Goal: Information Seeking & Learning: Check status

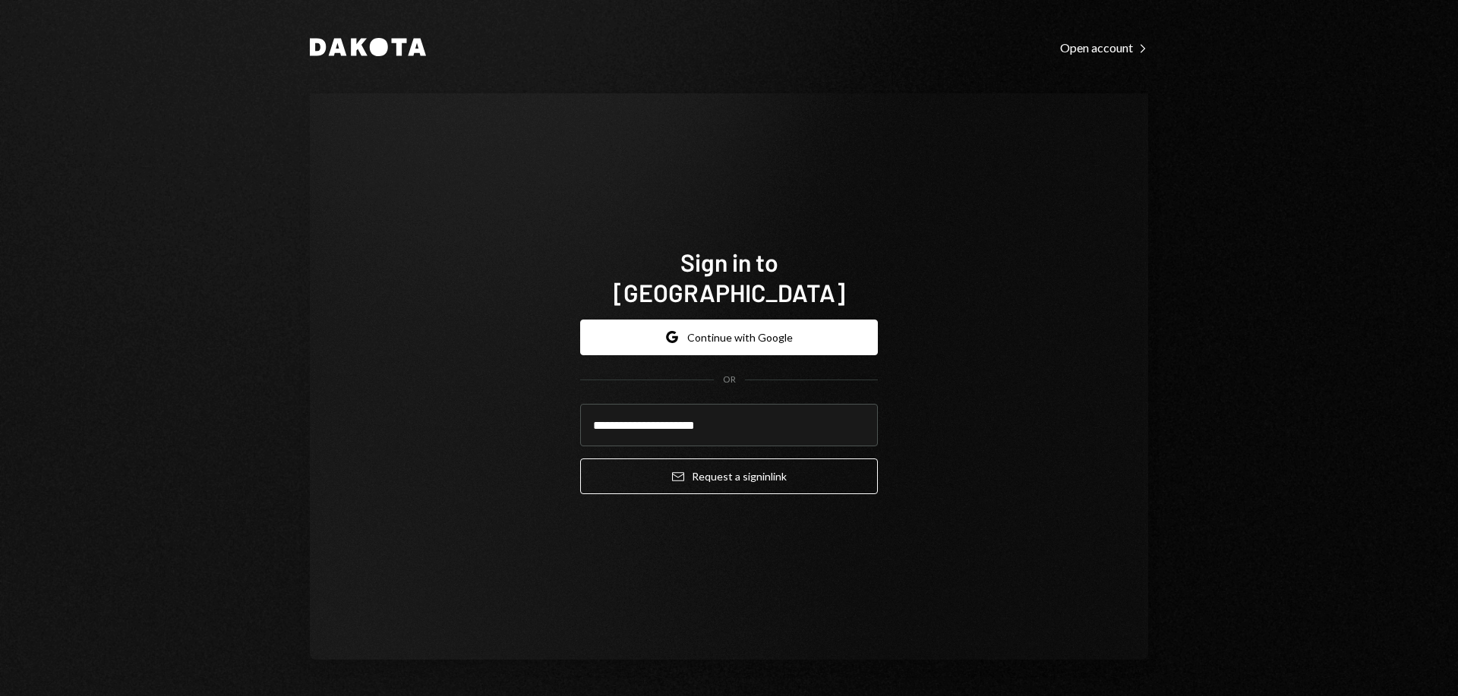
type input "**********"
click at [580, 459] on button "Email Request a sign in link" at bounding box center [729, 477] width 298 height 36
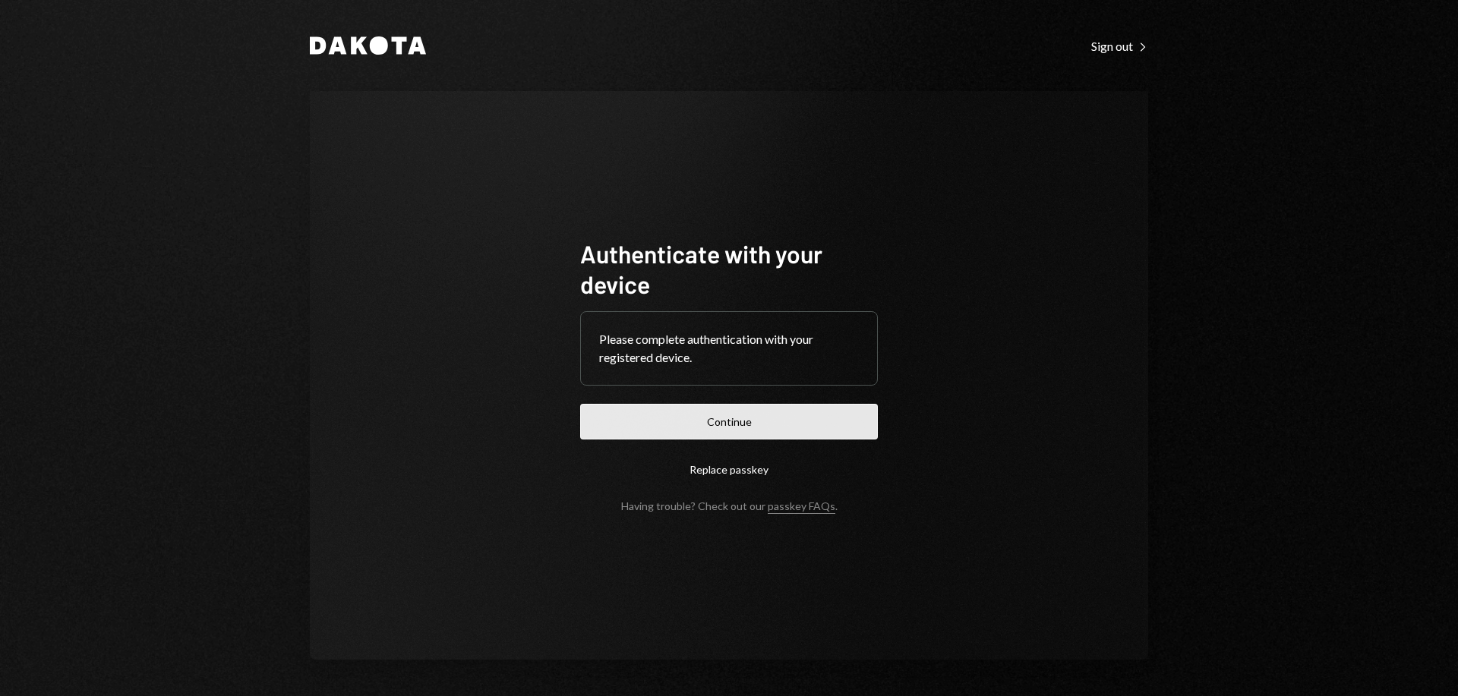
click at [676, 425] on button "Continue" at bounding box center [729, 422] width 298 height 36
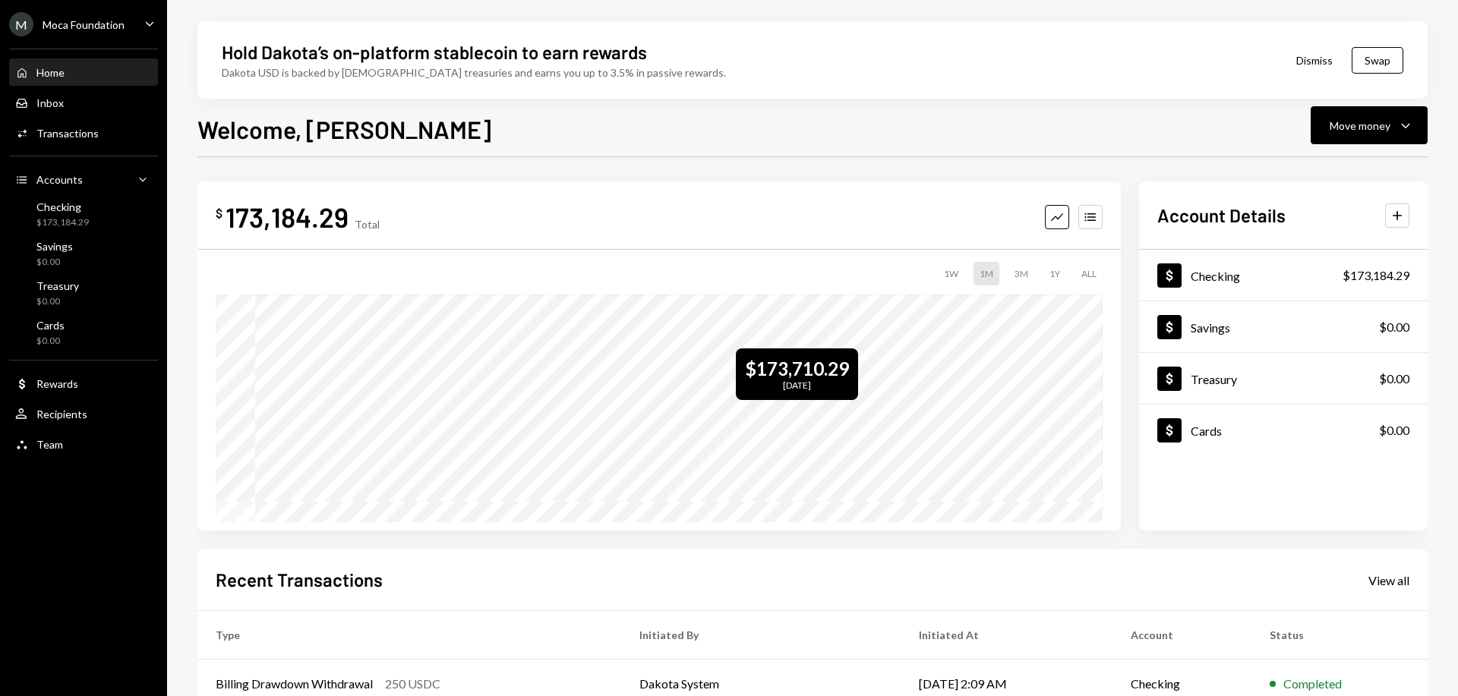
scroll to position [219, 0]
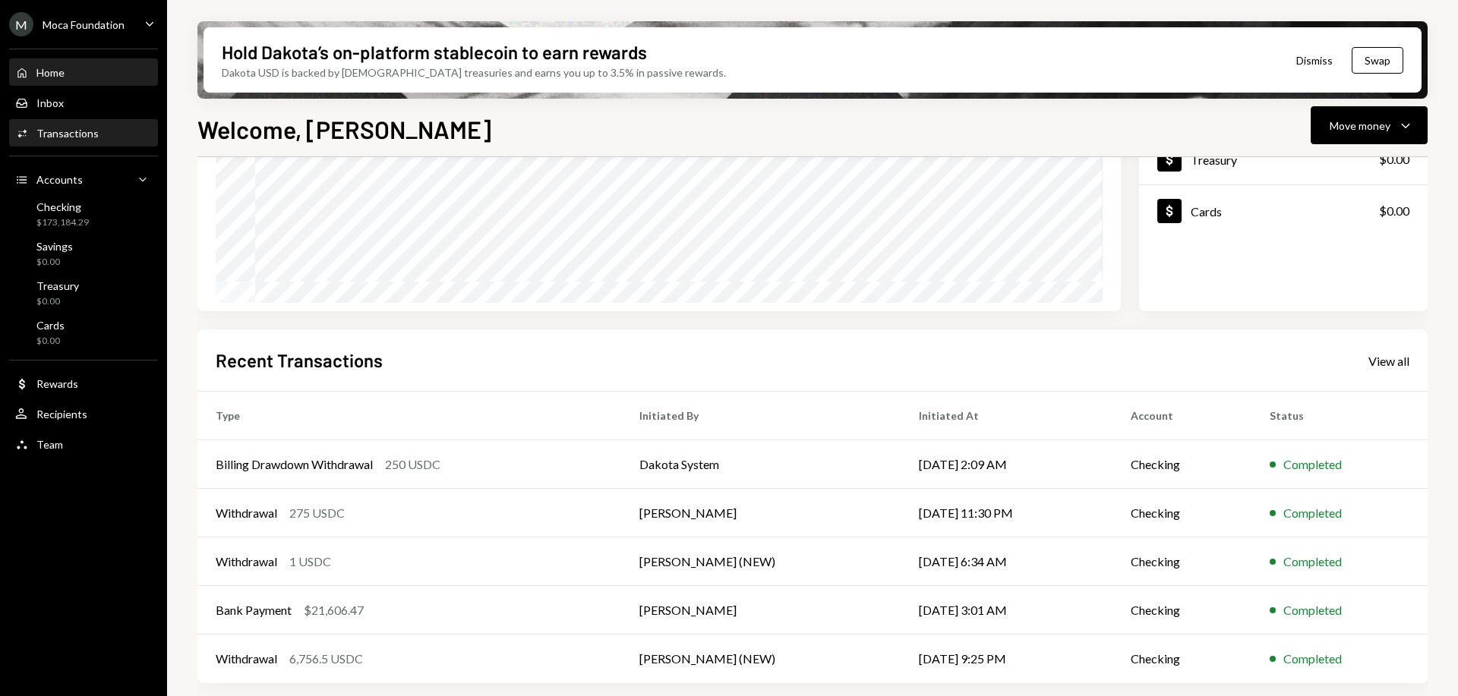
click at [65, 131] on div "Transactions" at bounding box center [67, 133] width 62 height 13
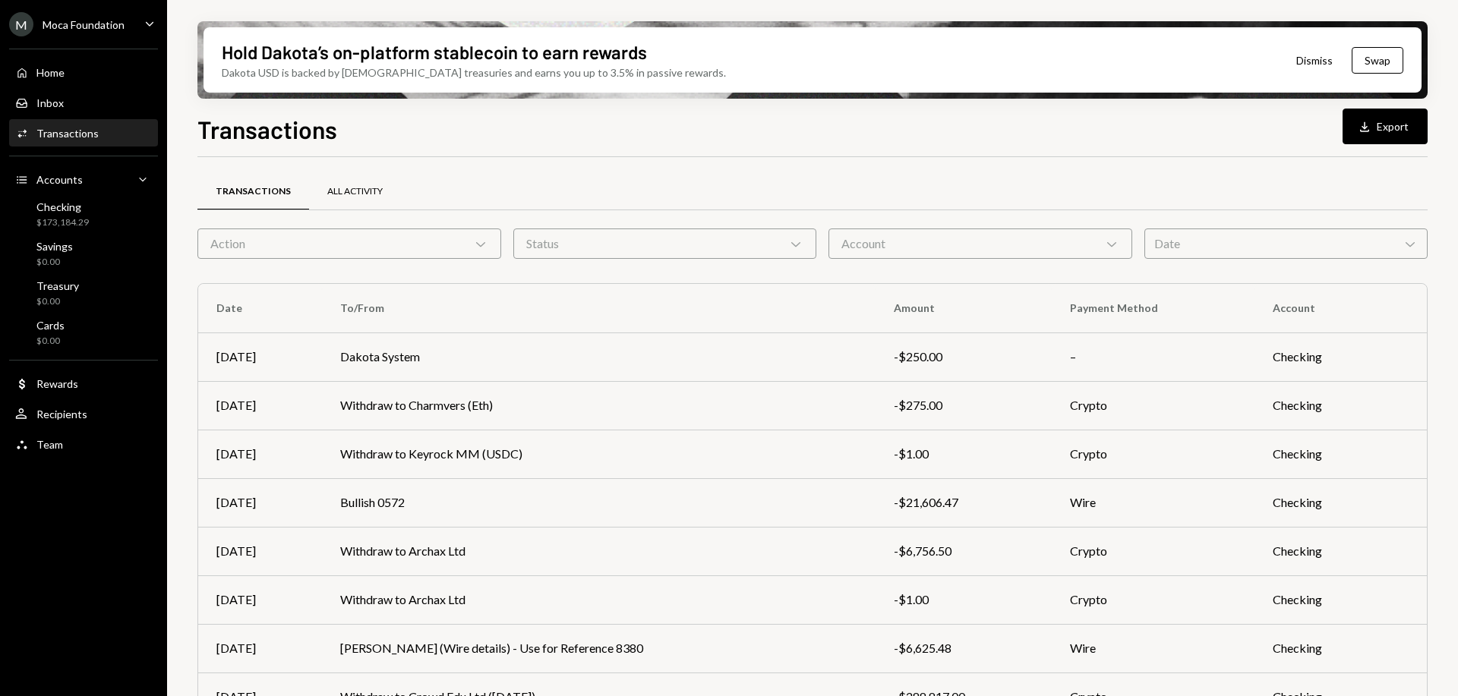
click at [342, 199] on div "All Activity" at bounding box center [355, 192] width 92 height 36
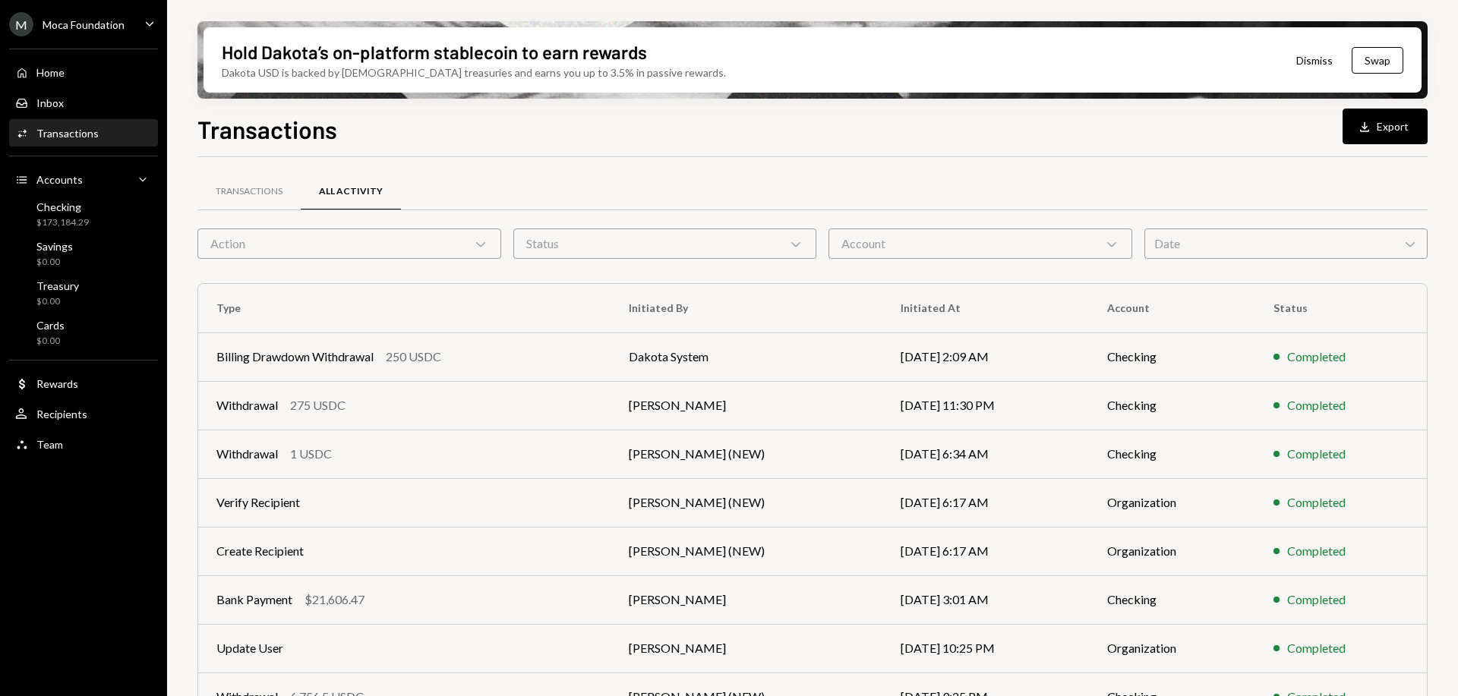
click at [310, 246] on div "Action Chevron Down" at bounding box center [349, 244] width 304 height 30
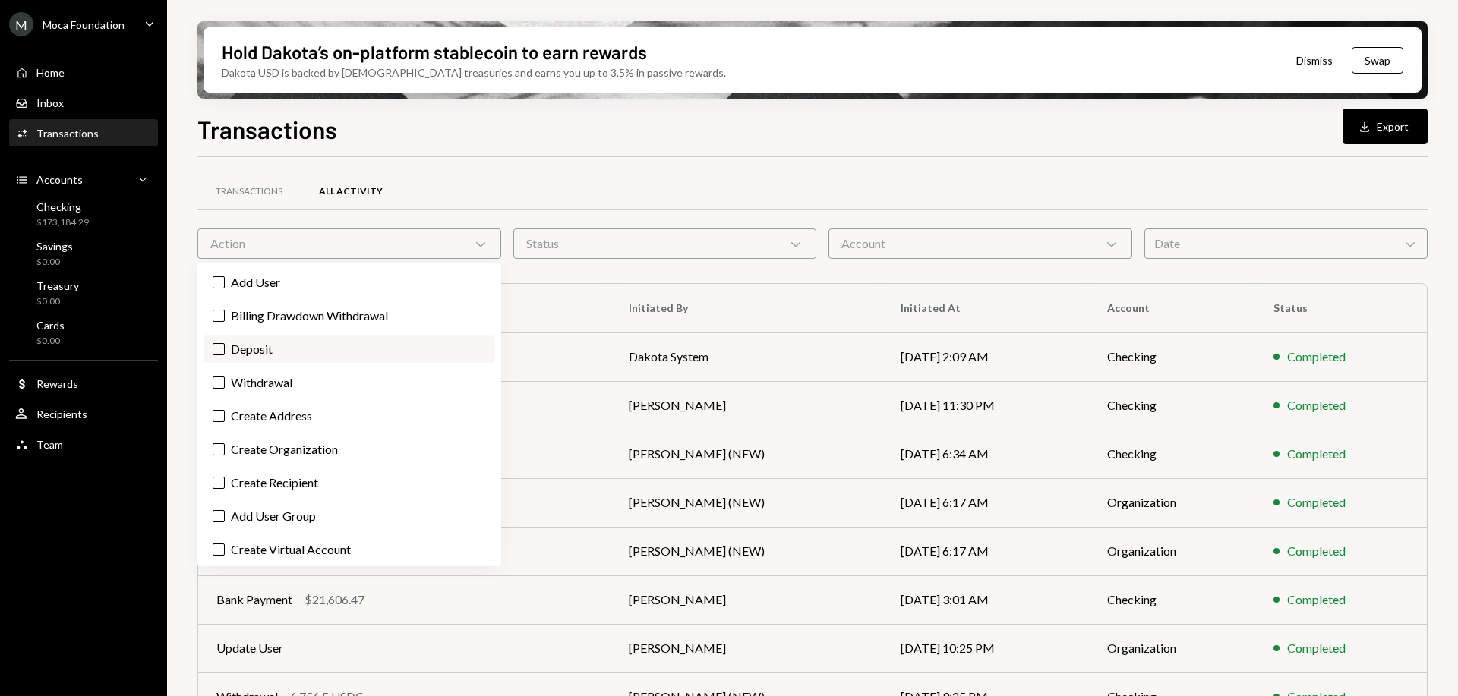
click at [297, 348] on label "Deposit" at bounding box center [349, 349] width 292 height 27
click at [225, 348] on button "Deposit" at bounding box center [219, 349] width 12 height 12
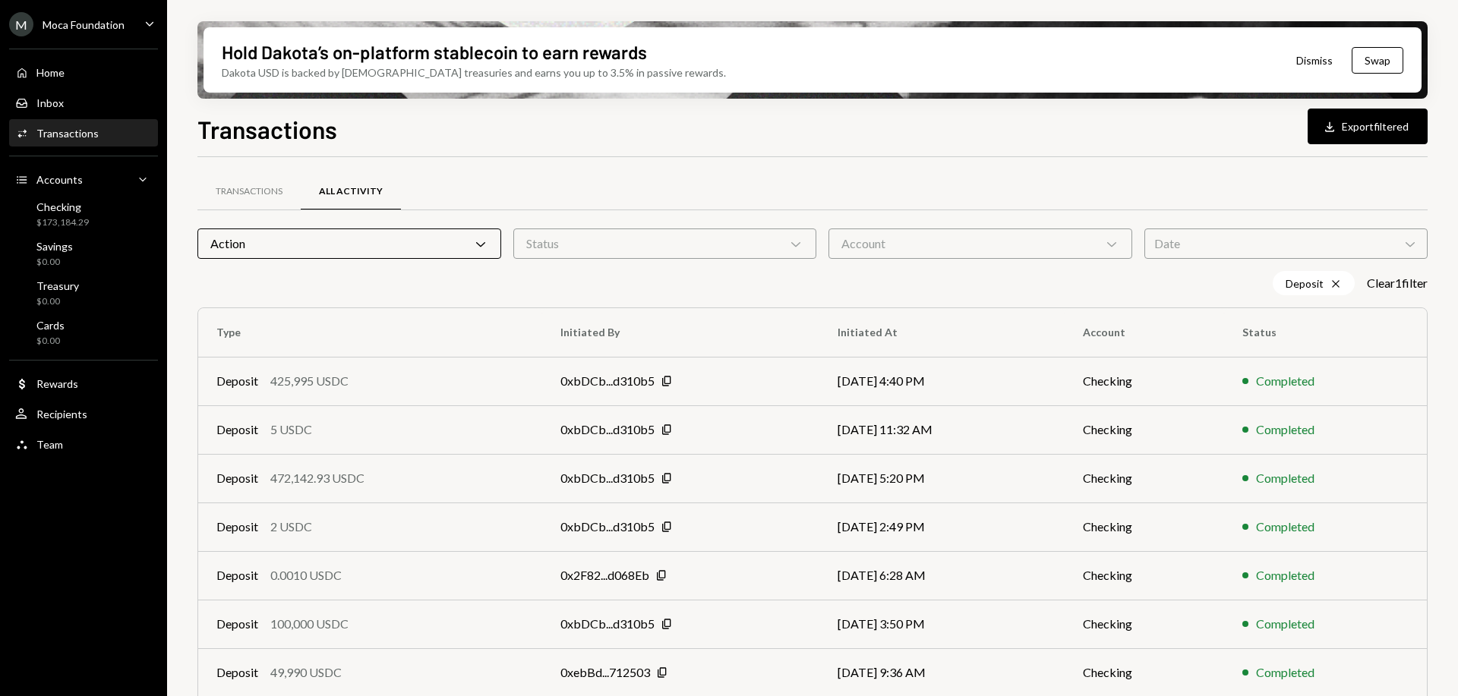
click at [1035, 185] on div "Transactions All Activity" at bounding box center [812, 191] width 1230 height 39
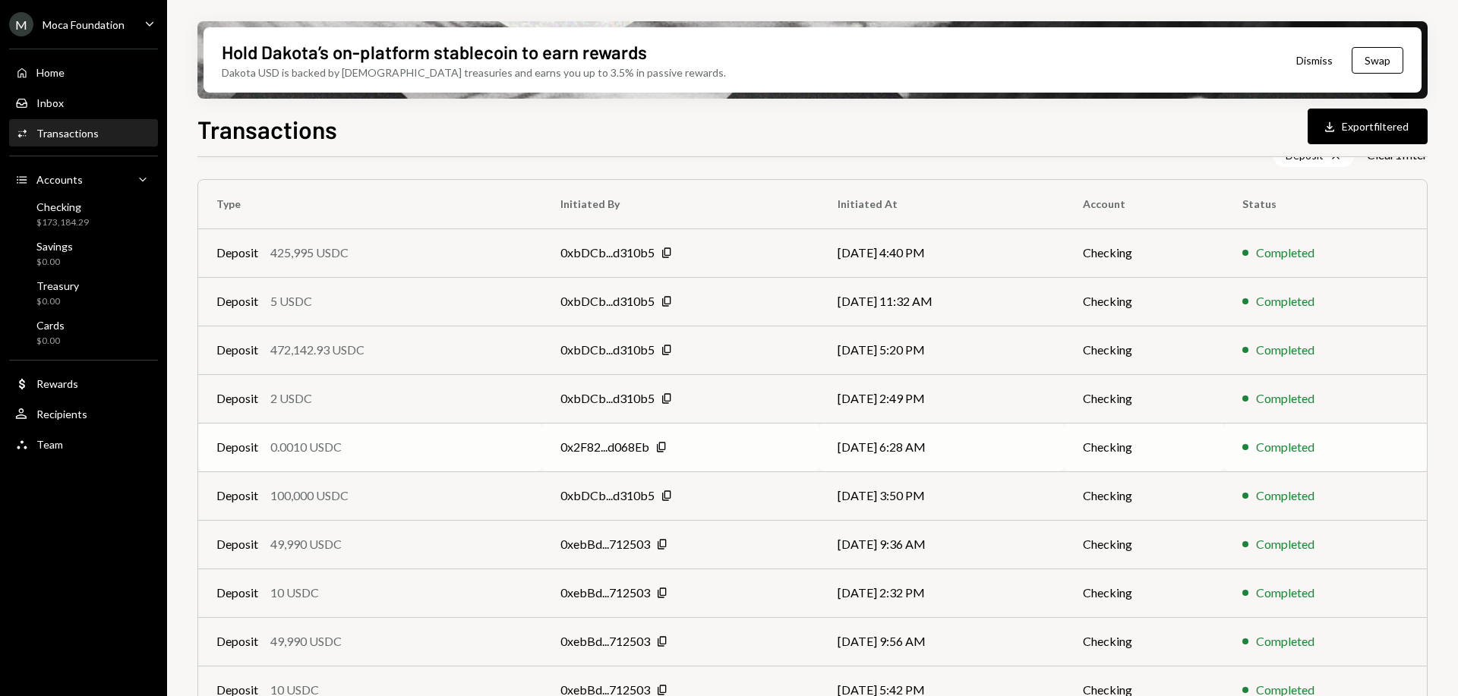
scroll to position [193, 0]
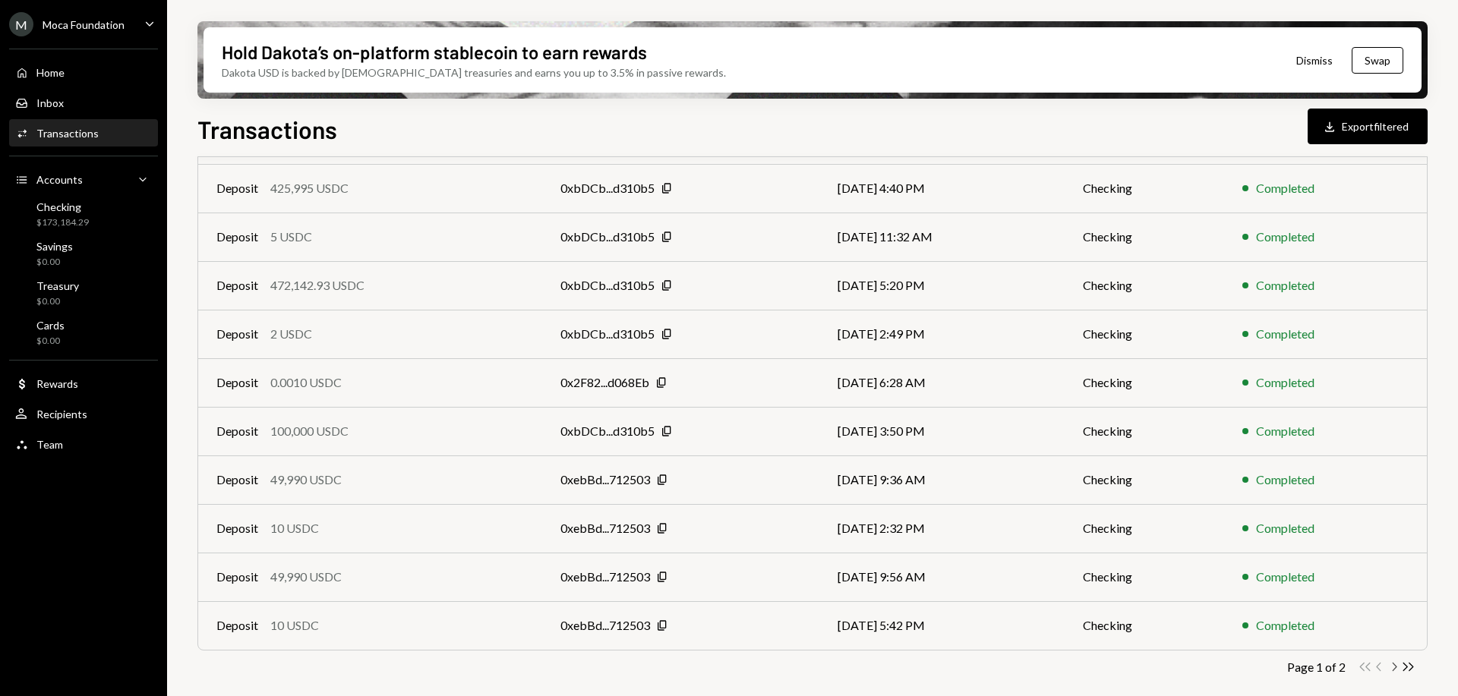
click at [1393, 667] on icon "Chevron Right" at bounding box center [1393, 667] width 14 height 14
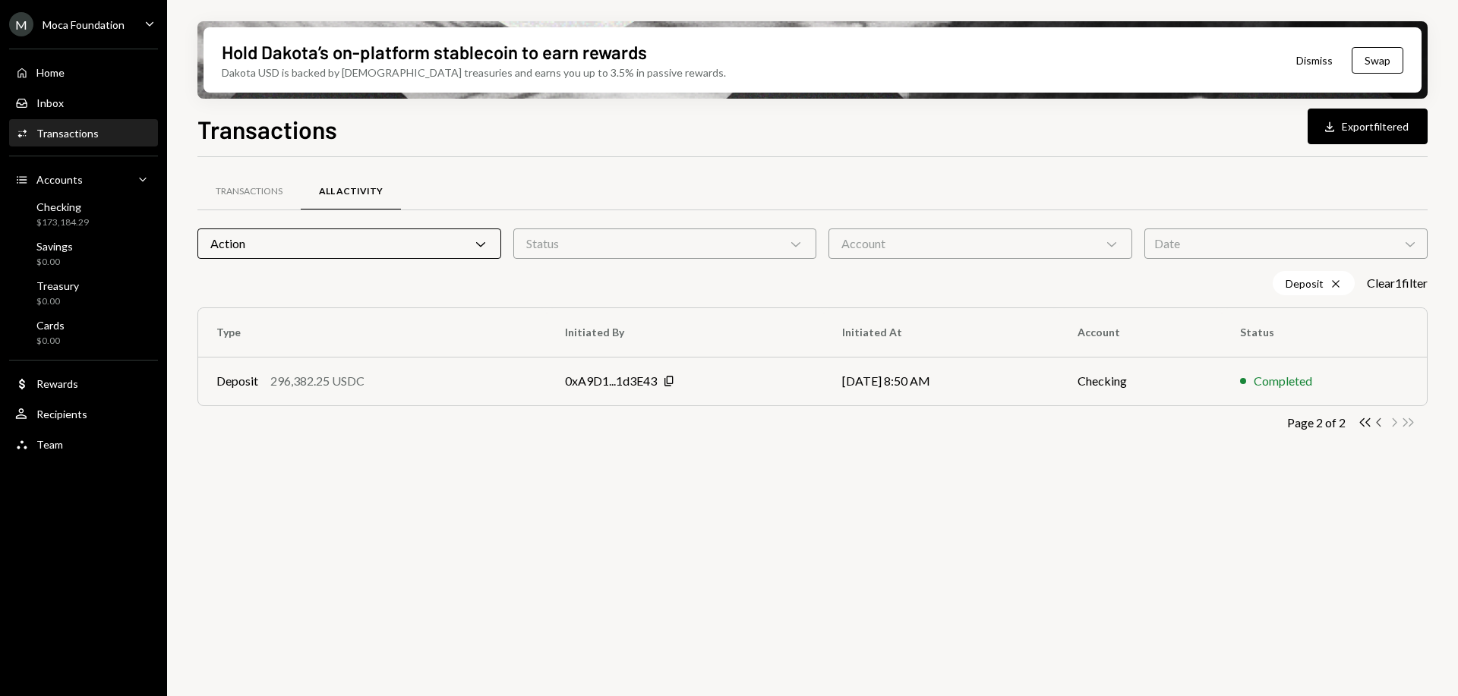
click at [1377, 423] on icon "button" at bounding box center [1378, 422] width 5 height 8
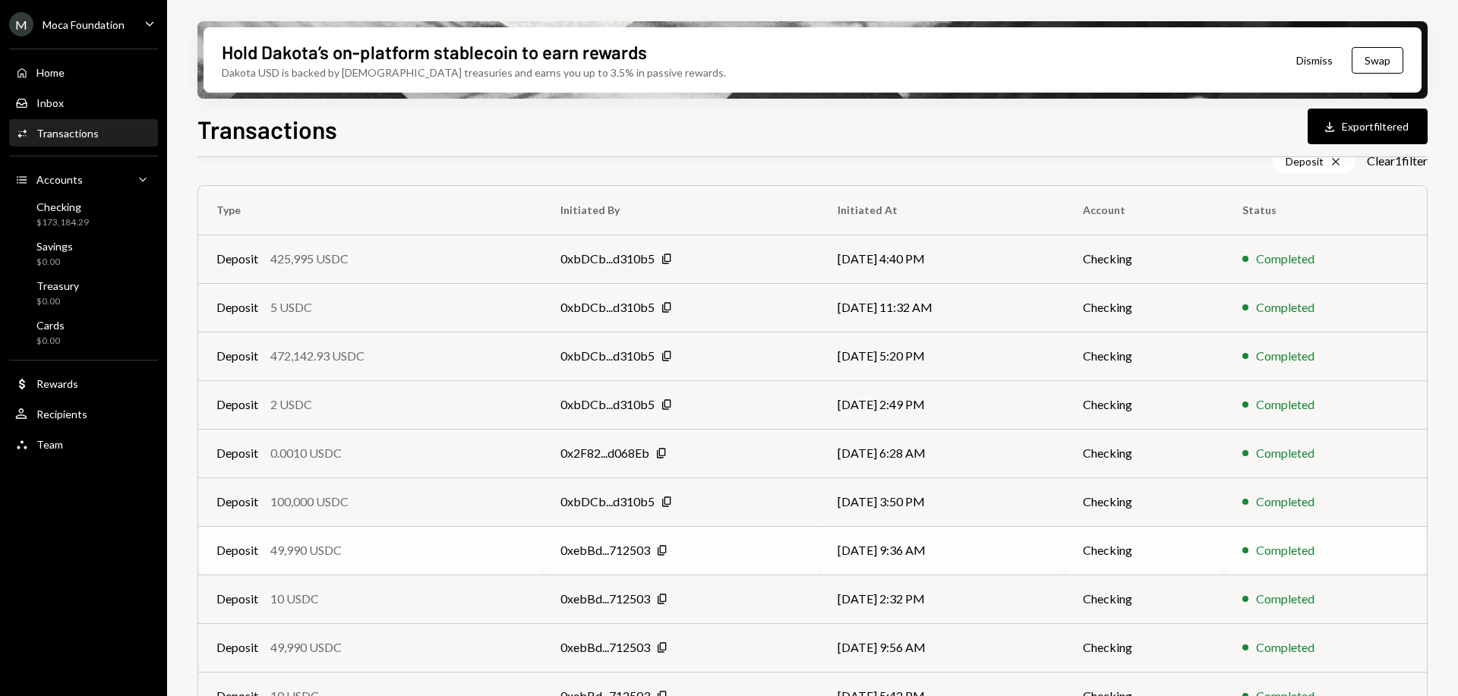
scroll to position [193, 0]
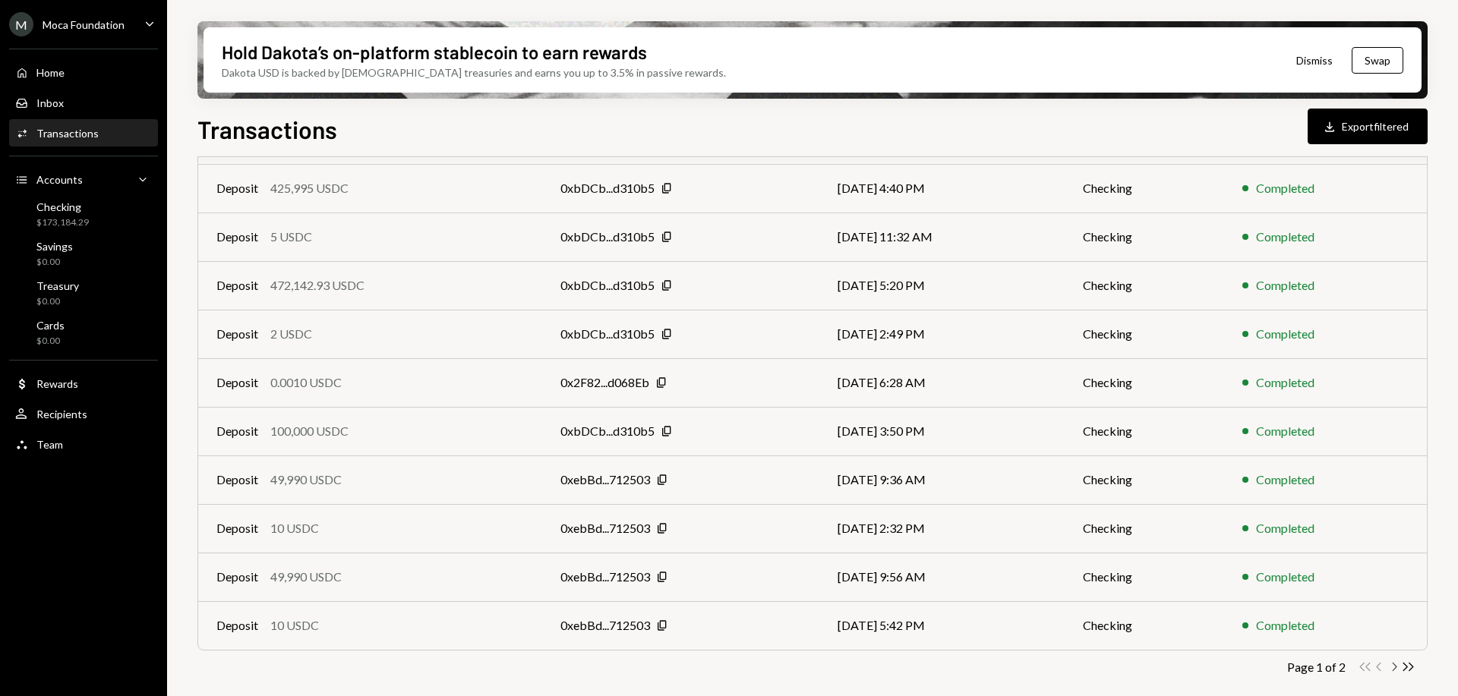
click at [1392, 668] on icon "Chevron Right" at bounding box center [1393, 667] width 14 height 14
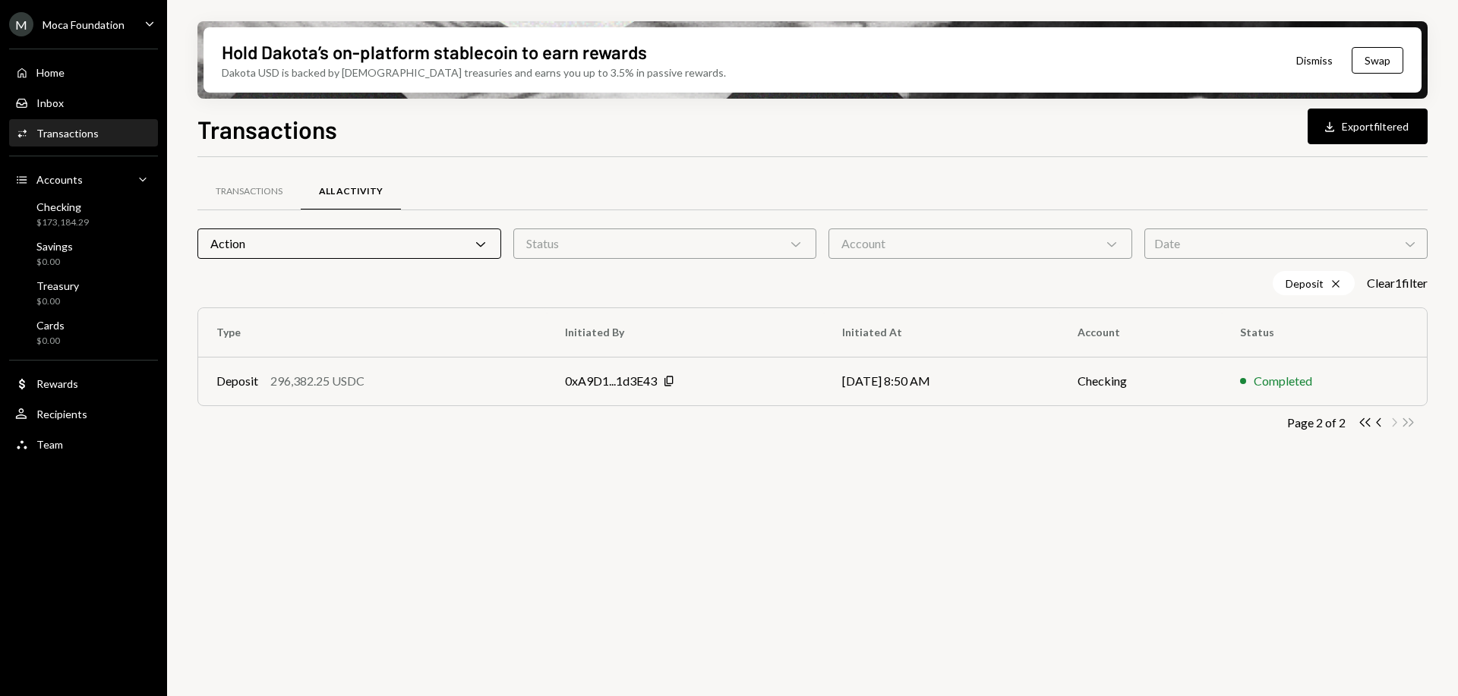
scroll to position [0, 0]
click at [1381, 426] on icon "Chevron Left" at bounding box center [1379, 422] width 14 height 14
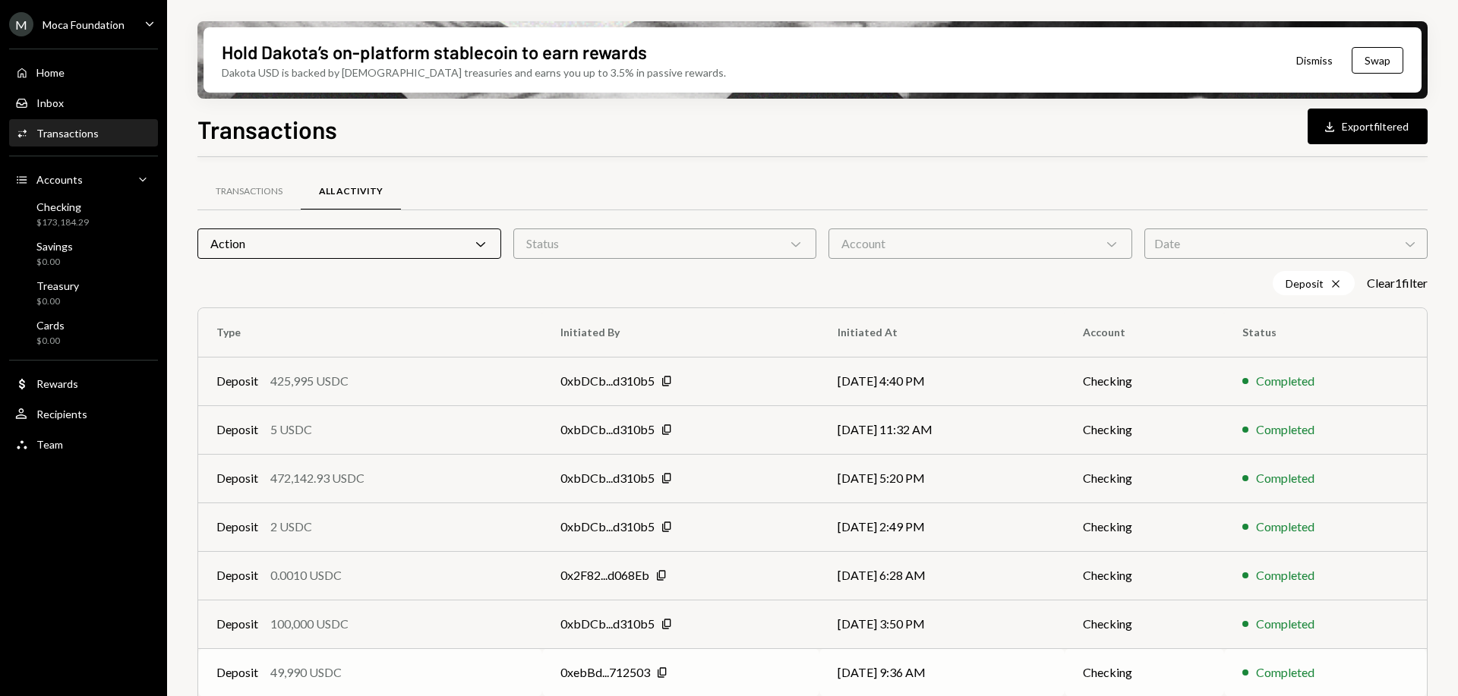
scroll to position [193, 0]
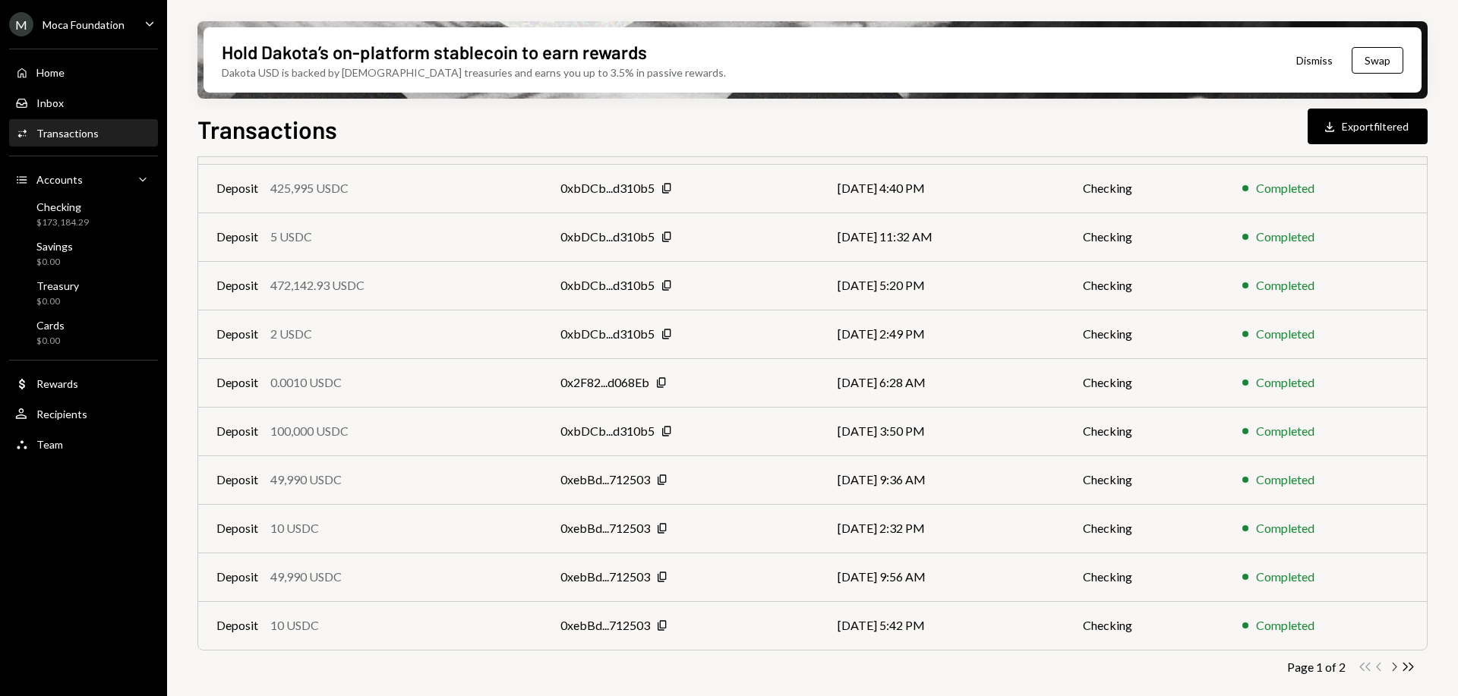
click at [1393, 667] on icon "Chevron Right" at bounding box center [1393, 667] width 14 height 14
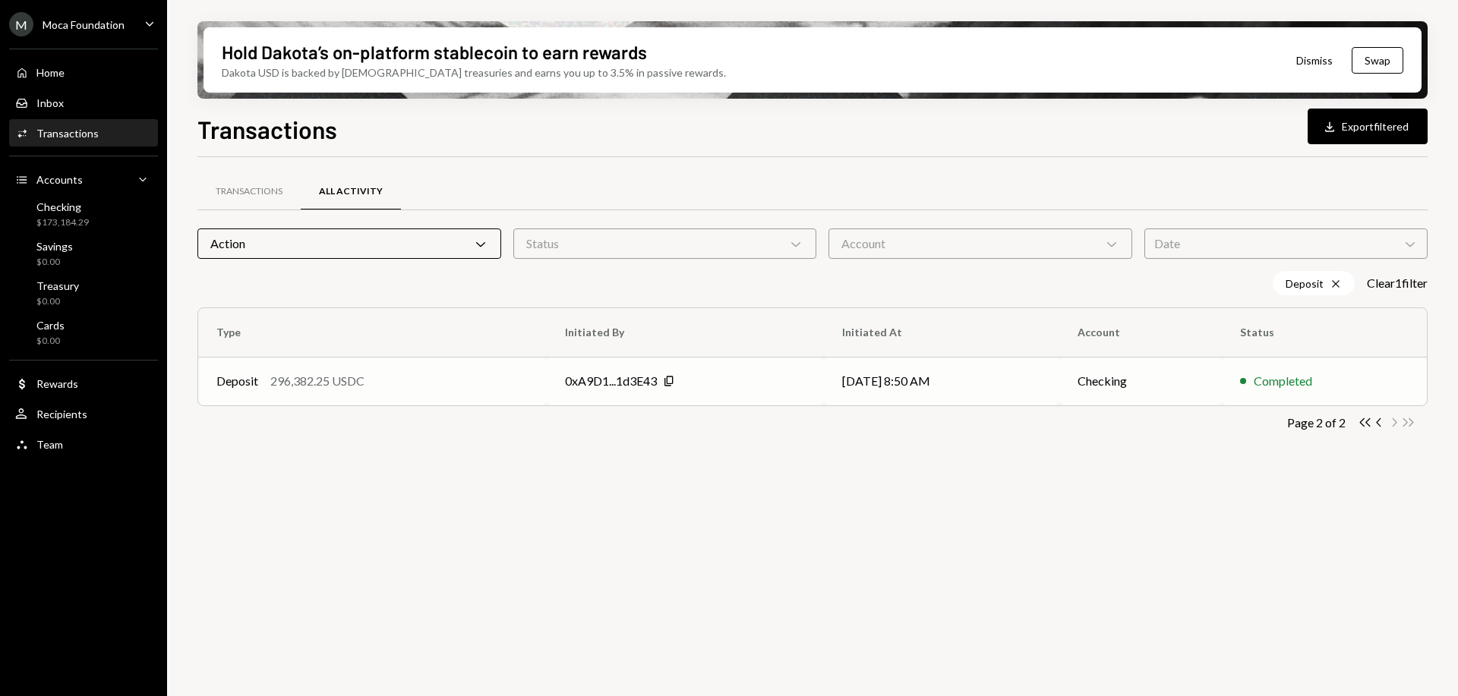
click at [749, 386] on div "0xA9D1...1d3E43 Copy" at bounding box center [685, 381] width 241 height 18
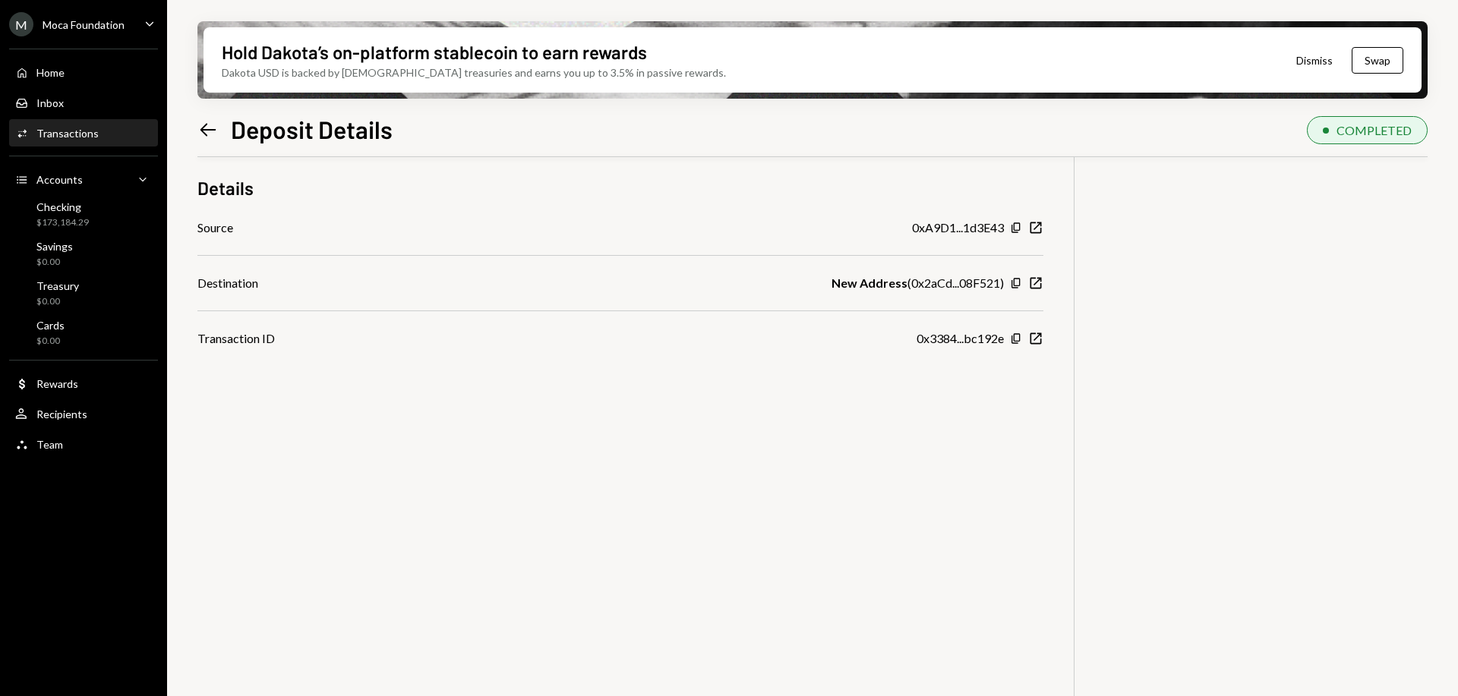
scroll to position [121, 0]
click at [1036, 339] on icon "New Window" at bounding box center [1035, 335] width 15 height 15
click at [907, 429] on div "296,382.25 USDC USD $296,382.25 Details Source 0xA9D1...1d3E43 Copy New Window …" at bounding box center [812, 384] width 1230 height 696
click at [213, 132] on icon "Left Arrow" at bounding box center [207, 129] width 21 height 21
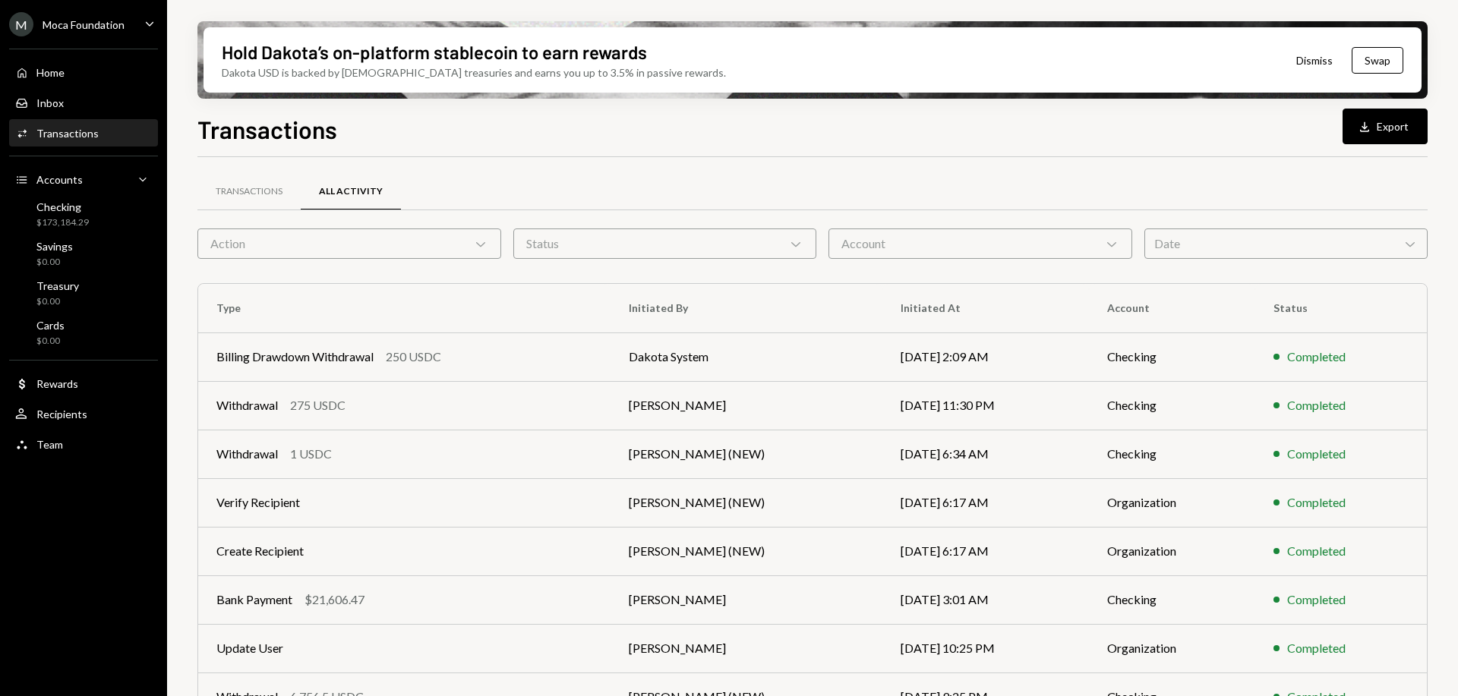
click at [340, 248] on div "Action Chevron Down" at bounding box center [349, 244] width 304 height 30
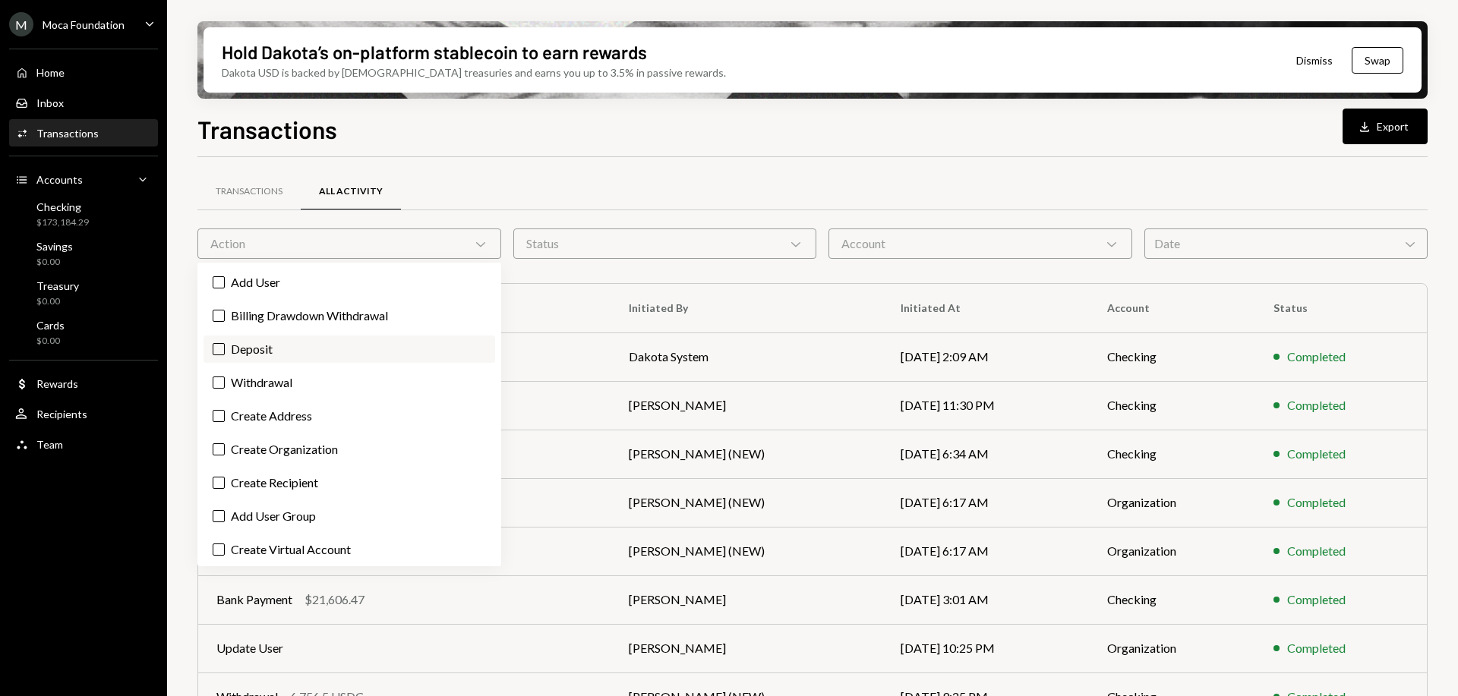
click at [314, 335] on div "Add User Billing Drawdown Withdrawal Deposit Withdrawal Create Address Create O…" at bounding box center [349, 415] width 304 height 304
click at [313, 348] on label "Deposit" at bounding box center [349, 349] width 292 height 27
click at [225, 348] on button "Deposit" at bounding box center [219, 349] width 12 height 12
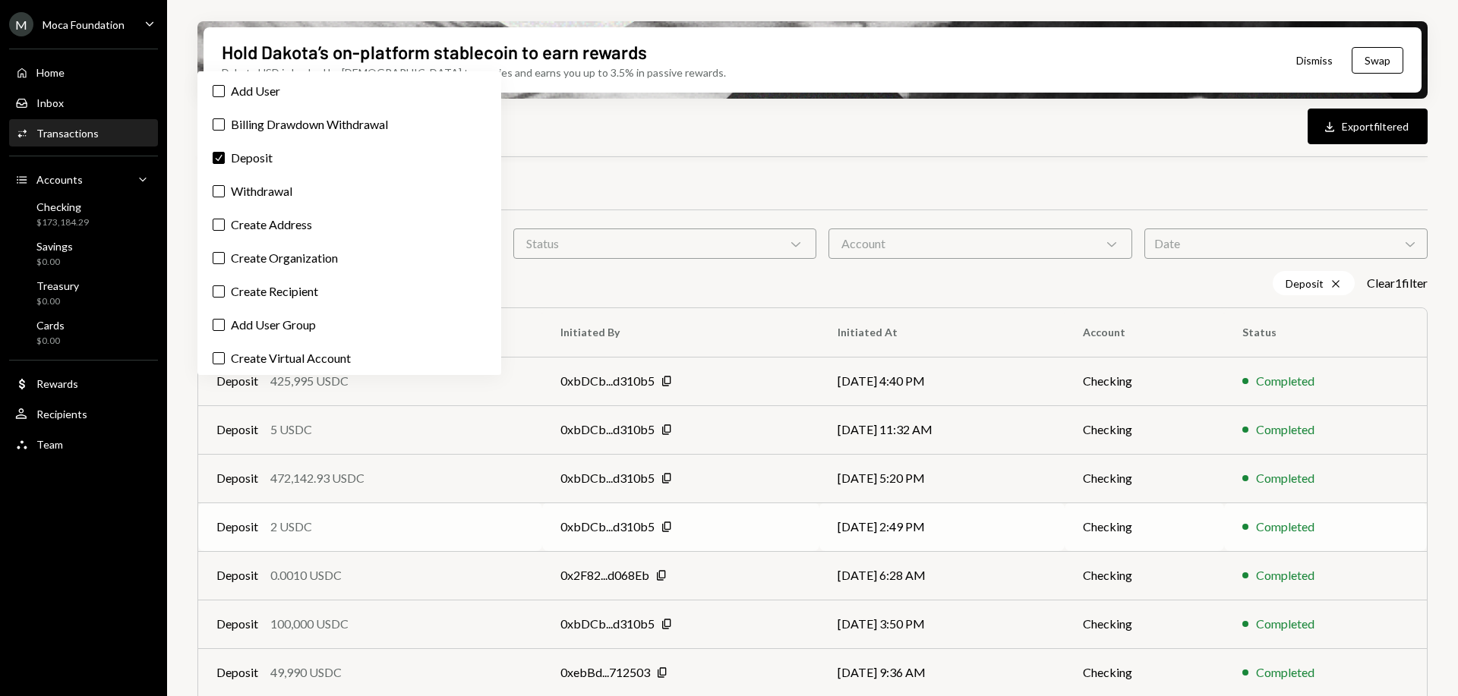
scroll to position [193, 0]
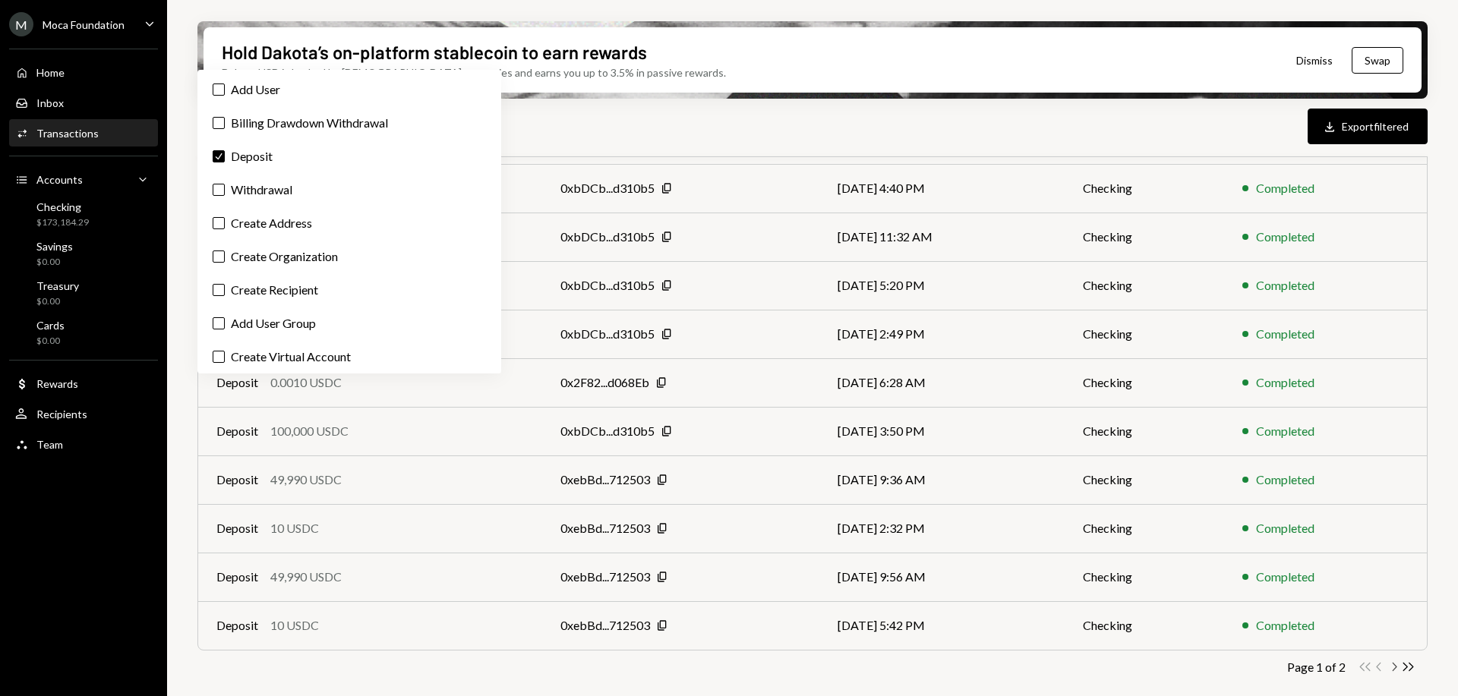
click at [1389, 666] on icon "Chevron Right" at bounding box center [1393, 667] width 14 height 14
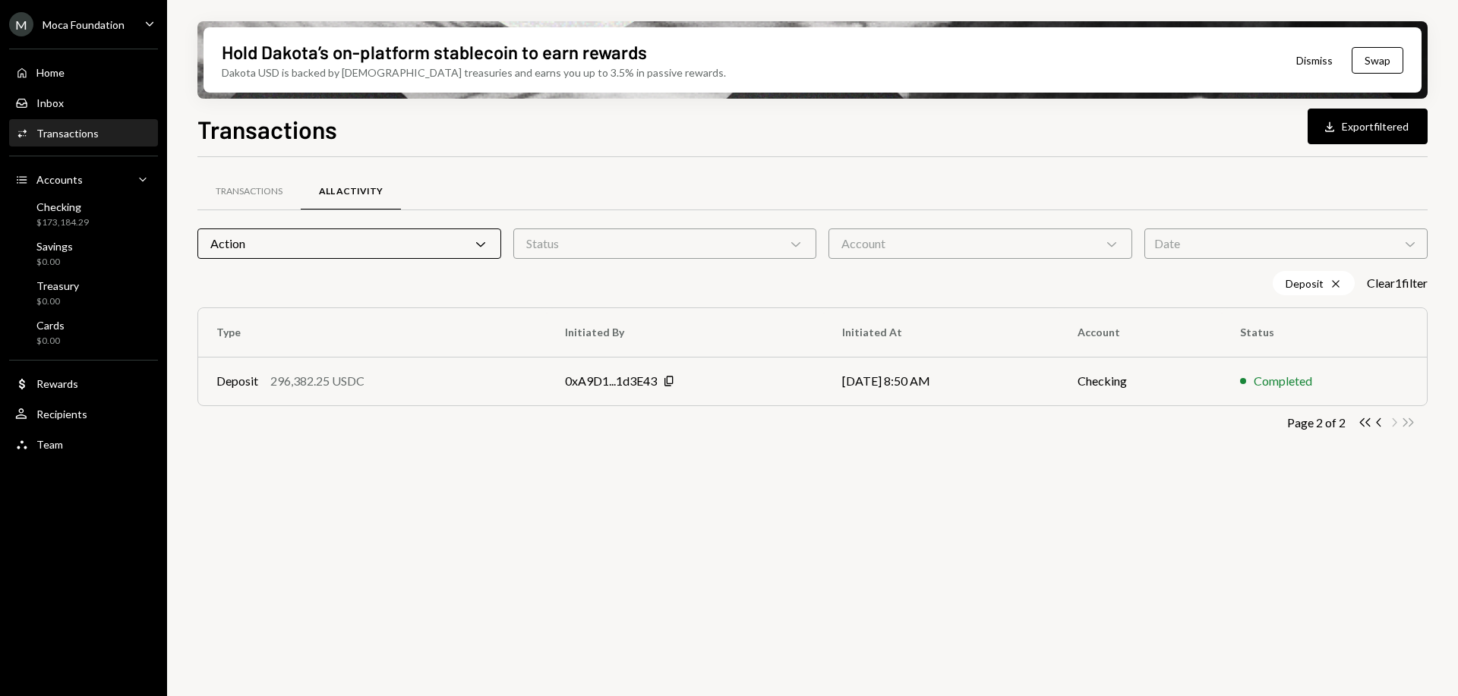
scroll to position [0, 0]
click at [1379, 422] on icon "Chevron Left" at bounding box center [1379, 422] width 14 height 14
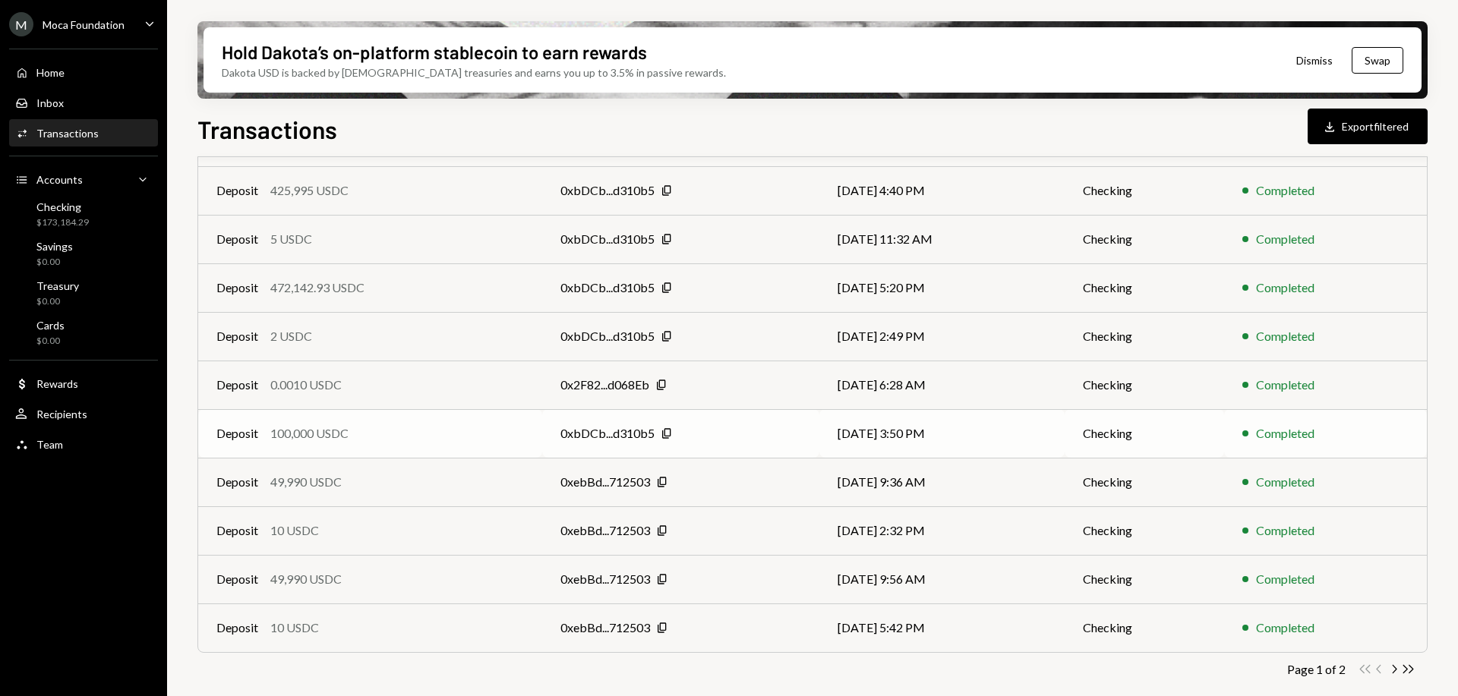
scroll to position [193, 0]
drag, startPoint x: 281, startPoint y: 628, endPoint x: 290, endPoint y: 678, distance: 50.9
click at [290, 678] on div "Transactions All Activity Action Chevron Down Status Chevron Down Account Chevr…" at bounding box center [812, 351] width 1230 height 725
drag, startPoint x: 244, startPoint y: 628, endPoint x: 257, endPoint y: 665, distance: 39.1
click at [257, 665] on div "Page 1 of 2 Double Arrow Left Chevron Left Chevron Right Double Arrow Right" at bounding box center [812, 667] width 1230 height 14
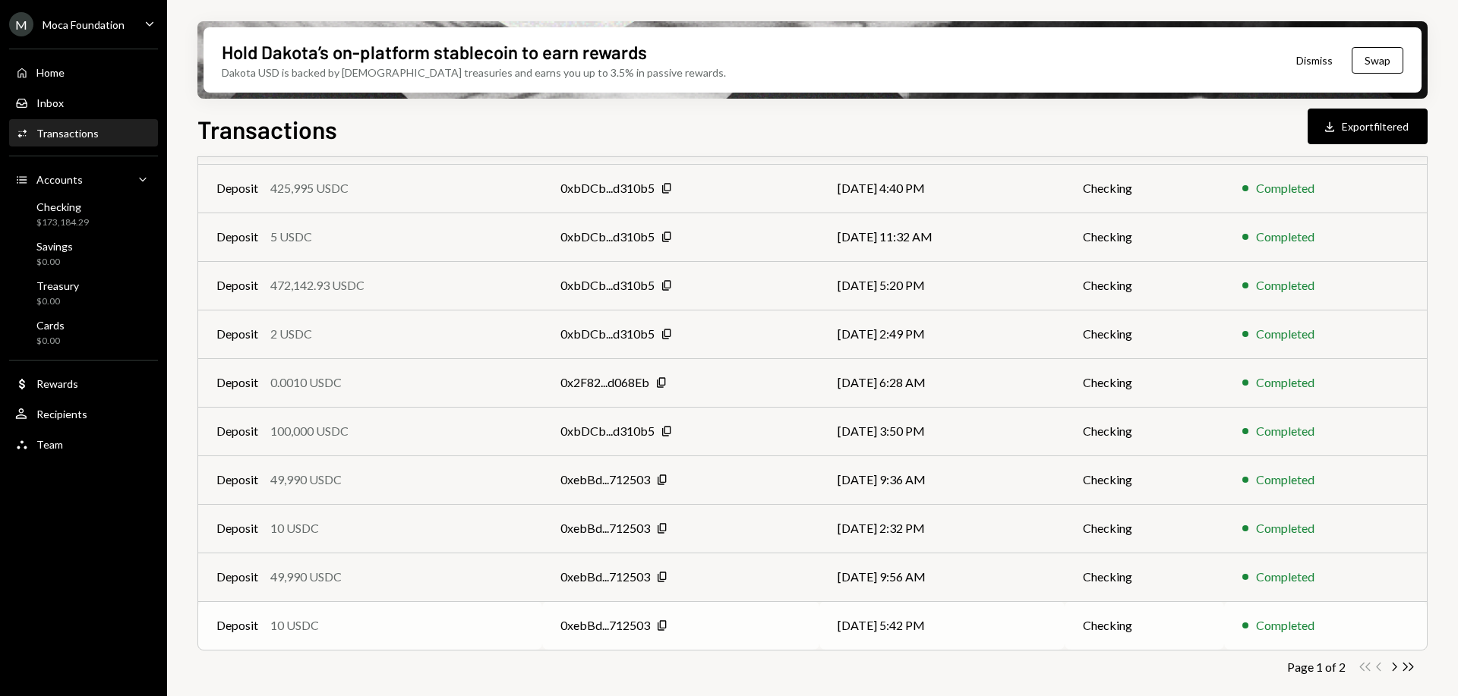
click at [273, 629] on div "10 USDC" at bounding box center [294, 626] width 49 height 18
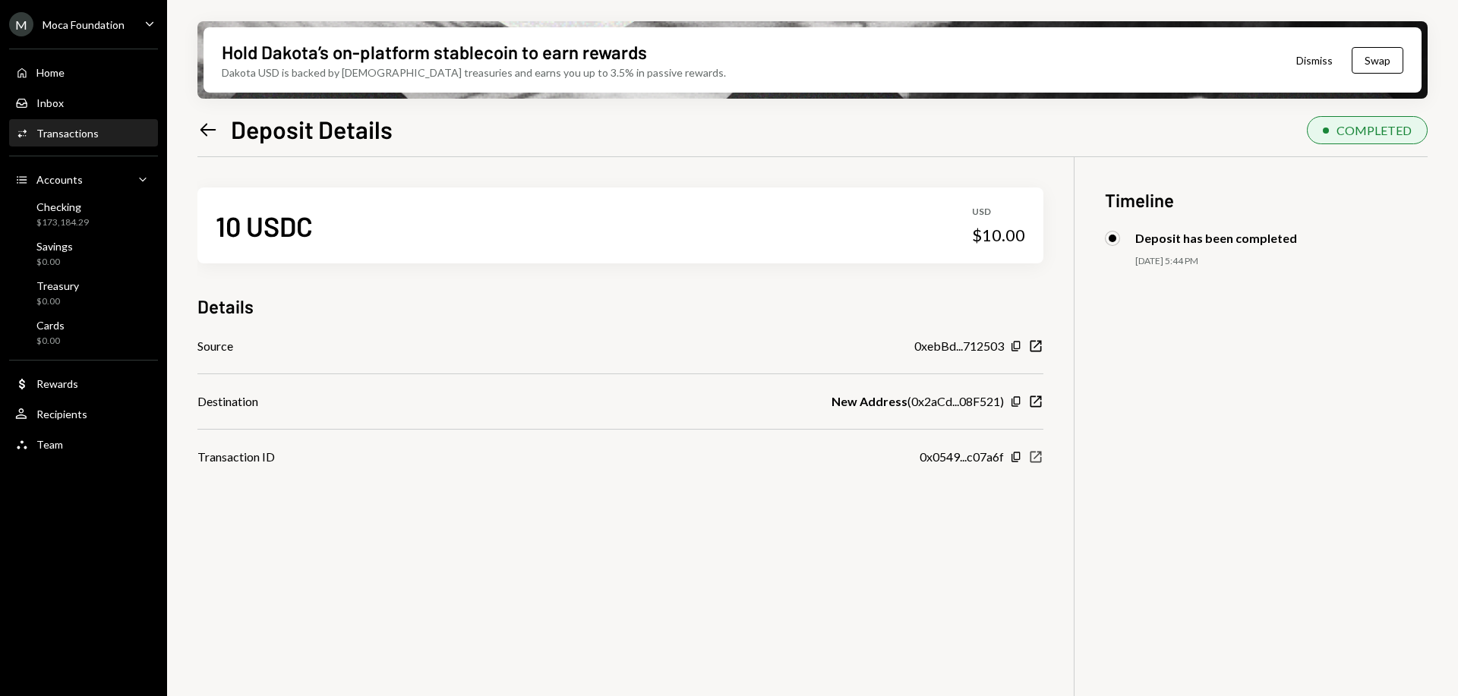
click at [1036, 457] on icon "button" at bounding box center [1035, 457] width 11 height 11
click at [212, 129] on icon at bounding box center [208, 129] width 16 height 13
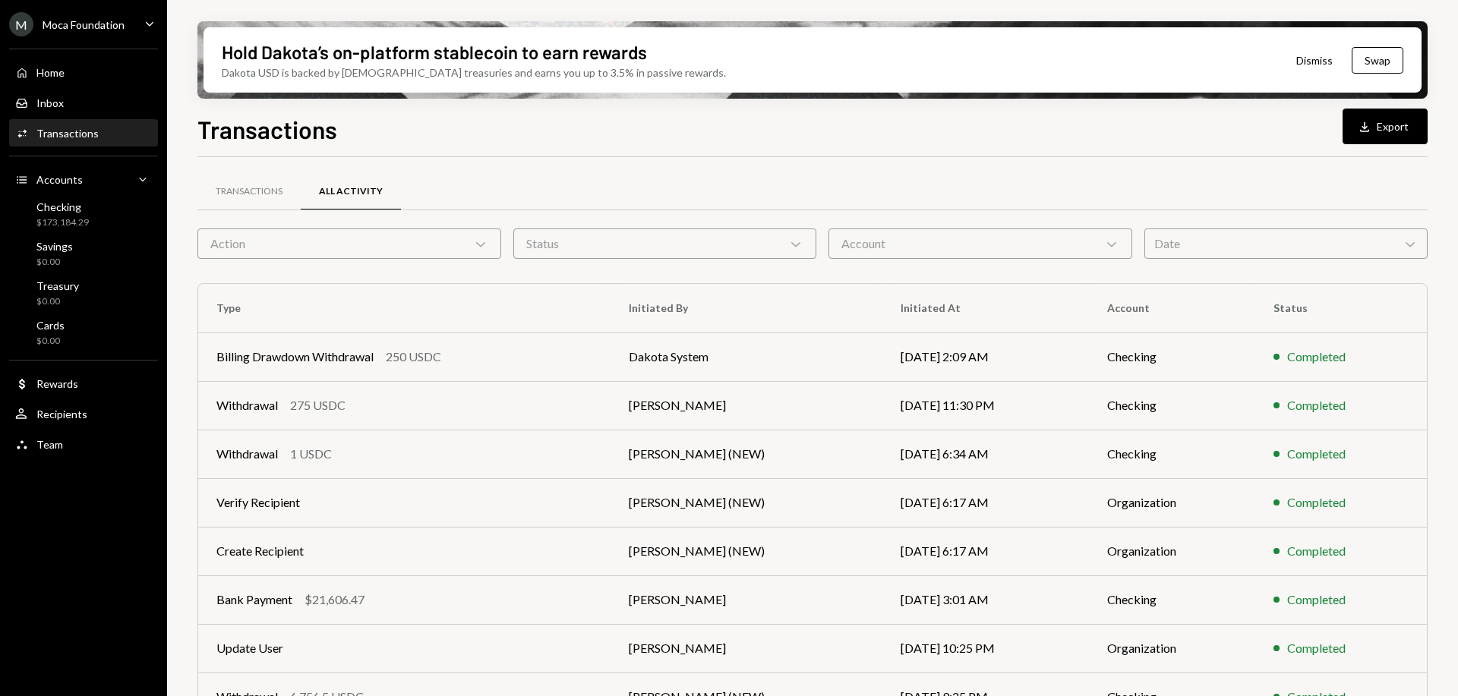
click at [307, 259] on div "Transactions All Activity Action Chevron Down Status Chevron Down Account Chevr…" at bounding box center [812, 531] width 1230 height 701
click at [307, 243] on div "Action Chevron Down" at bounding box center [349, 244] width 304 height 30
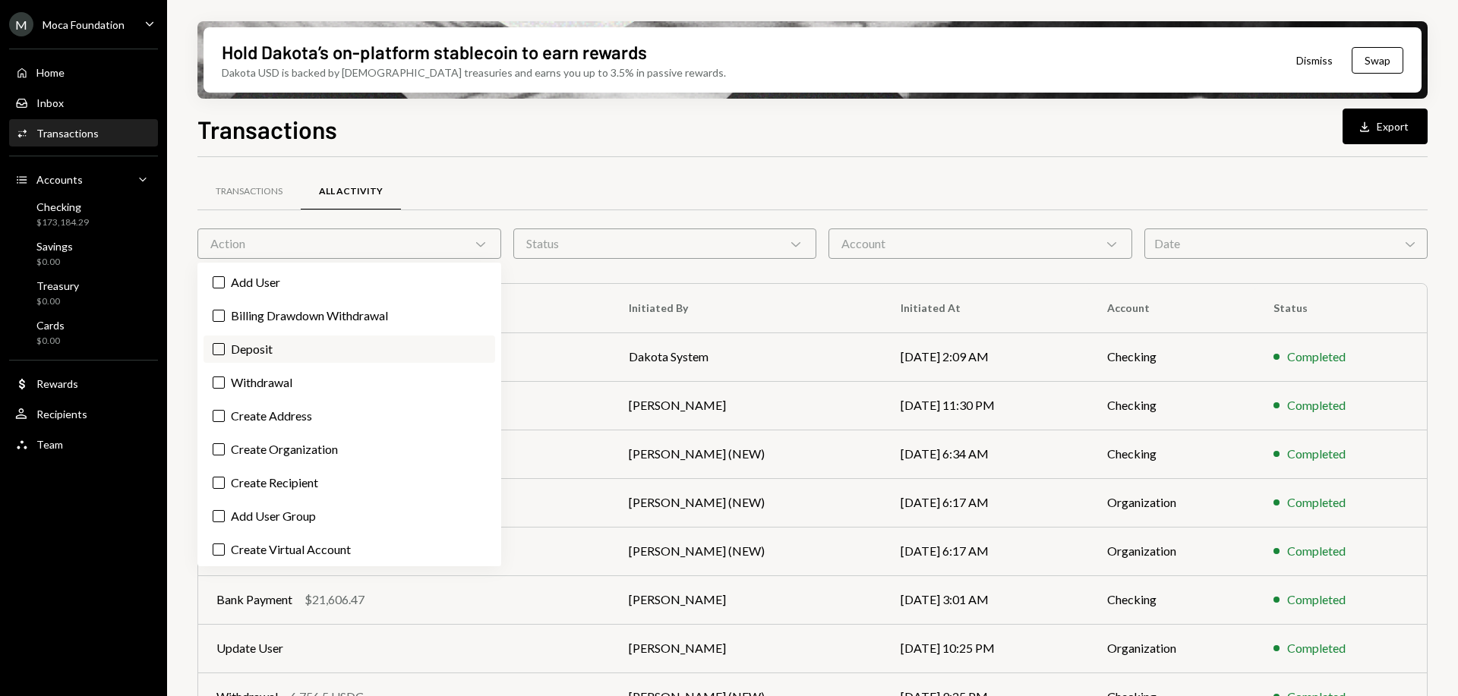
click at [323, 352] on label "Deposit" at bounding box center [349, 349] width 292 height 27
click at [225, 352] on button "Deposit" at bounding box center [219, 349] width 12 height 12
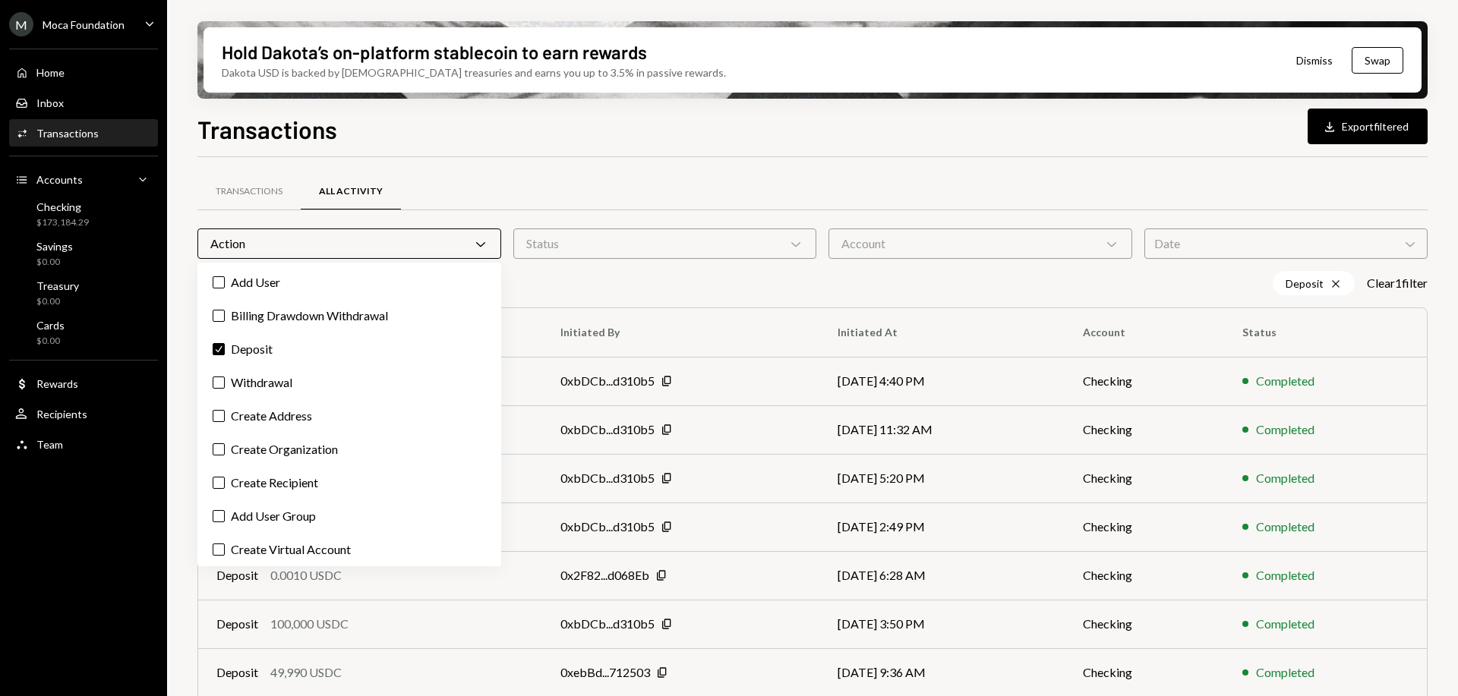
click at [1111, 273] on div "Deposit Cross Clear 1 filter" at bounding box center [812, 283] width 1230 height 24
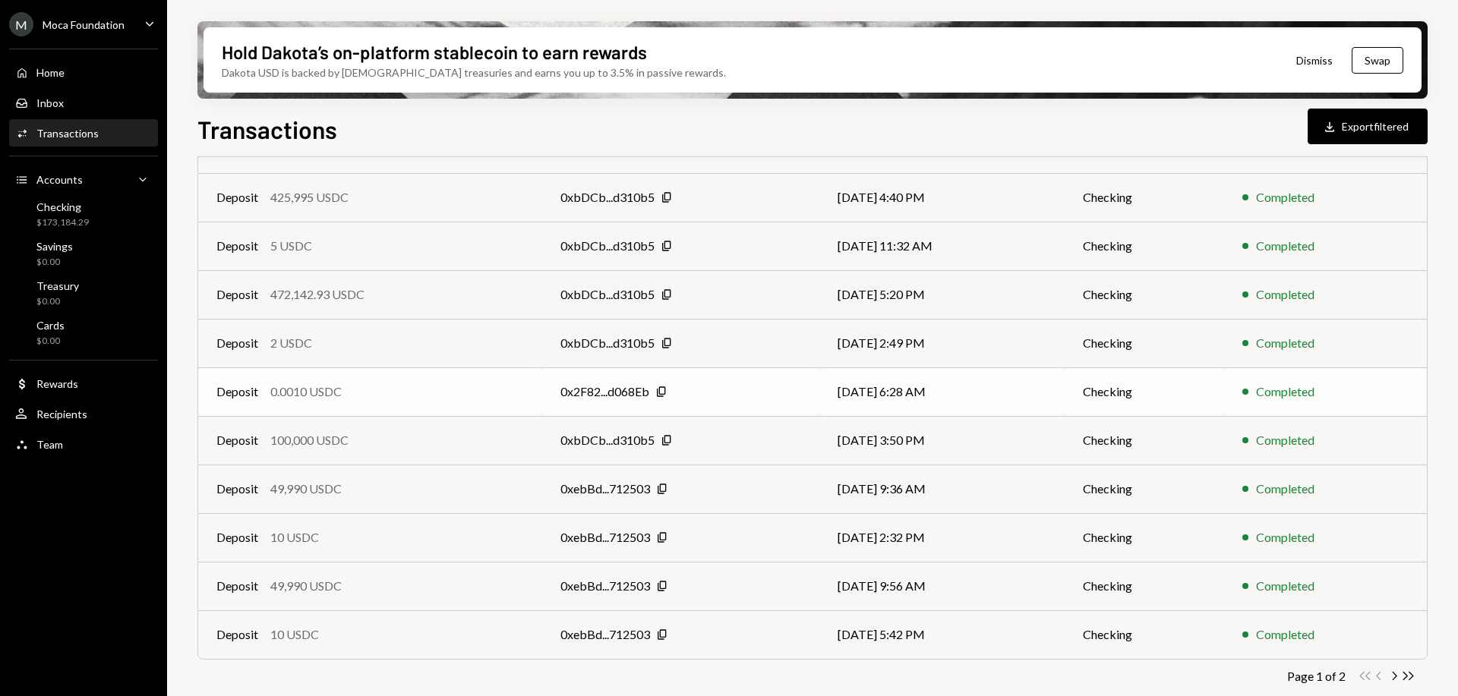
scroll to position [193, 0]
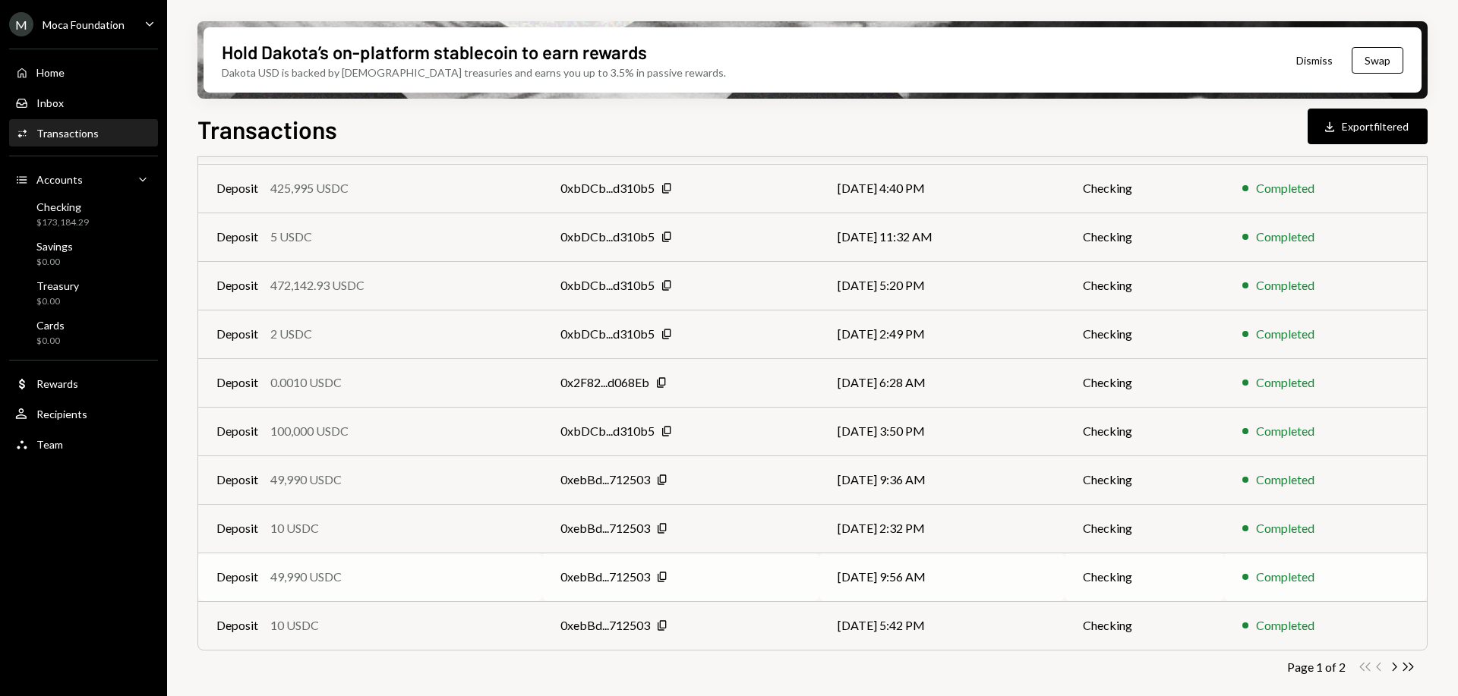
click at [282, 573] on div "49,990 USDC" at bounding box center [305, 577] width 71 height 18
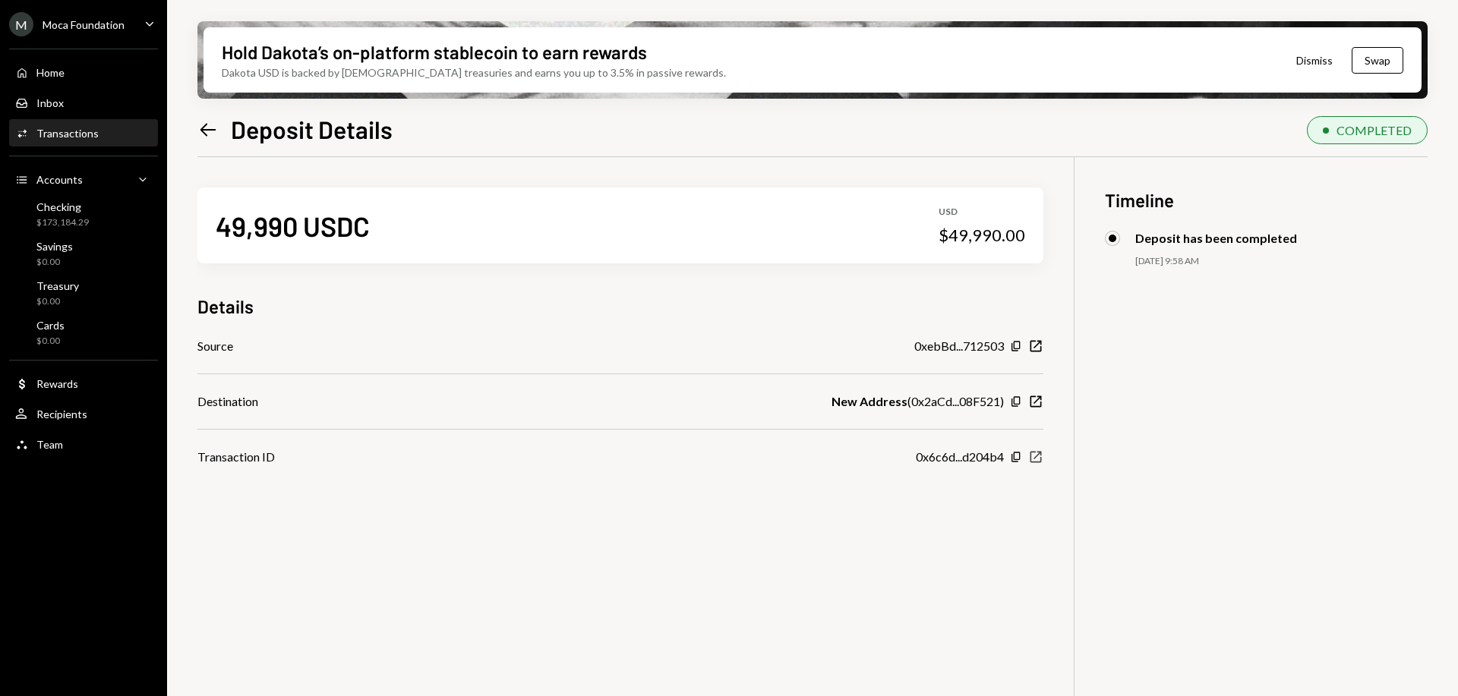
click at [1036, 449] on icon "New Window" at bounding box center [1035, 456] width 15 height 15
click at [67, 74] on div "Home Home" at bounding box center [83, 73] width 137 height 14
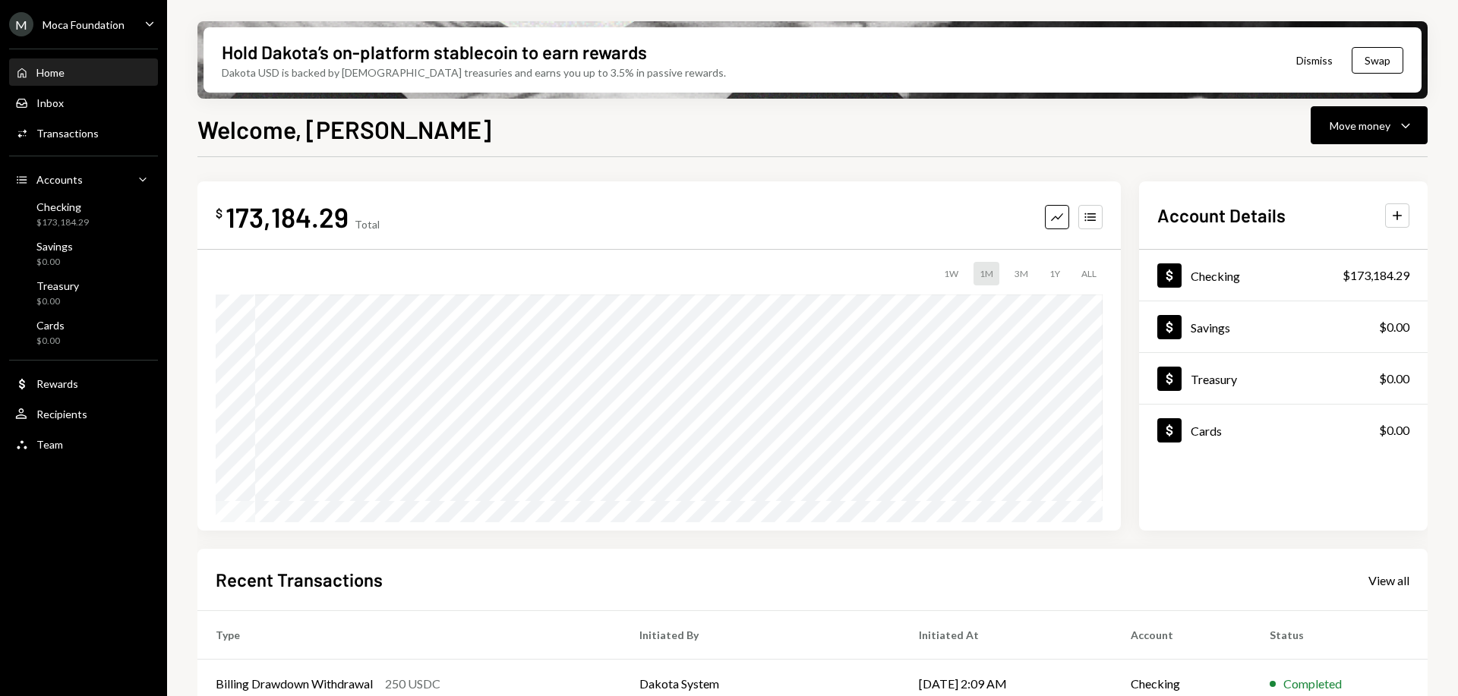
click at [125, 22] on div "M Moca Foundation Caret Down" at bounding box center [83, 24] width 167 height 24
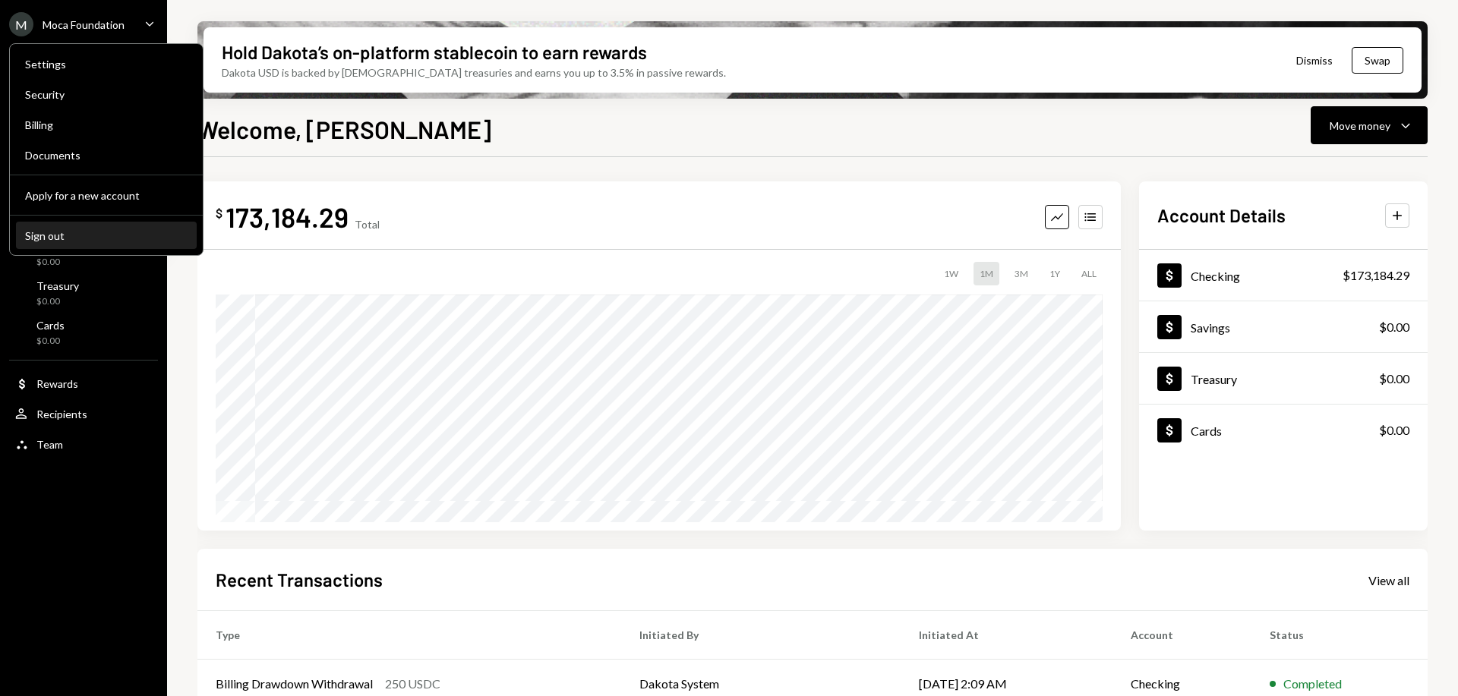
click at [64, 232] on div "Sign out" at bounding box center [106, 235] width 162 height 13
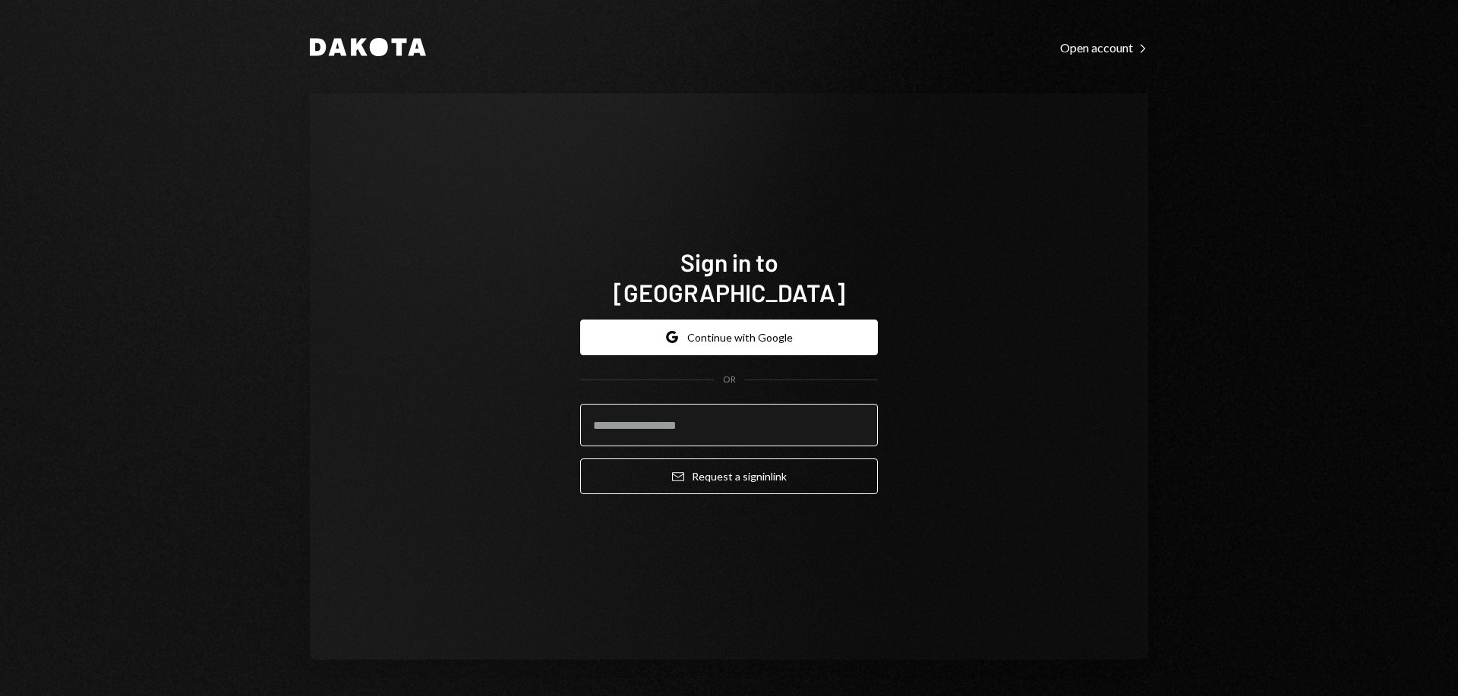
click at [637, 413] on input "email" at bounding box center [729, 425] width 298 height 43
type input "**********"
click at [580, 459] on button "Email Request a sign in link" at bounding box center [729, 477] width 298 height 36
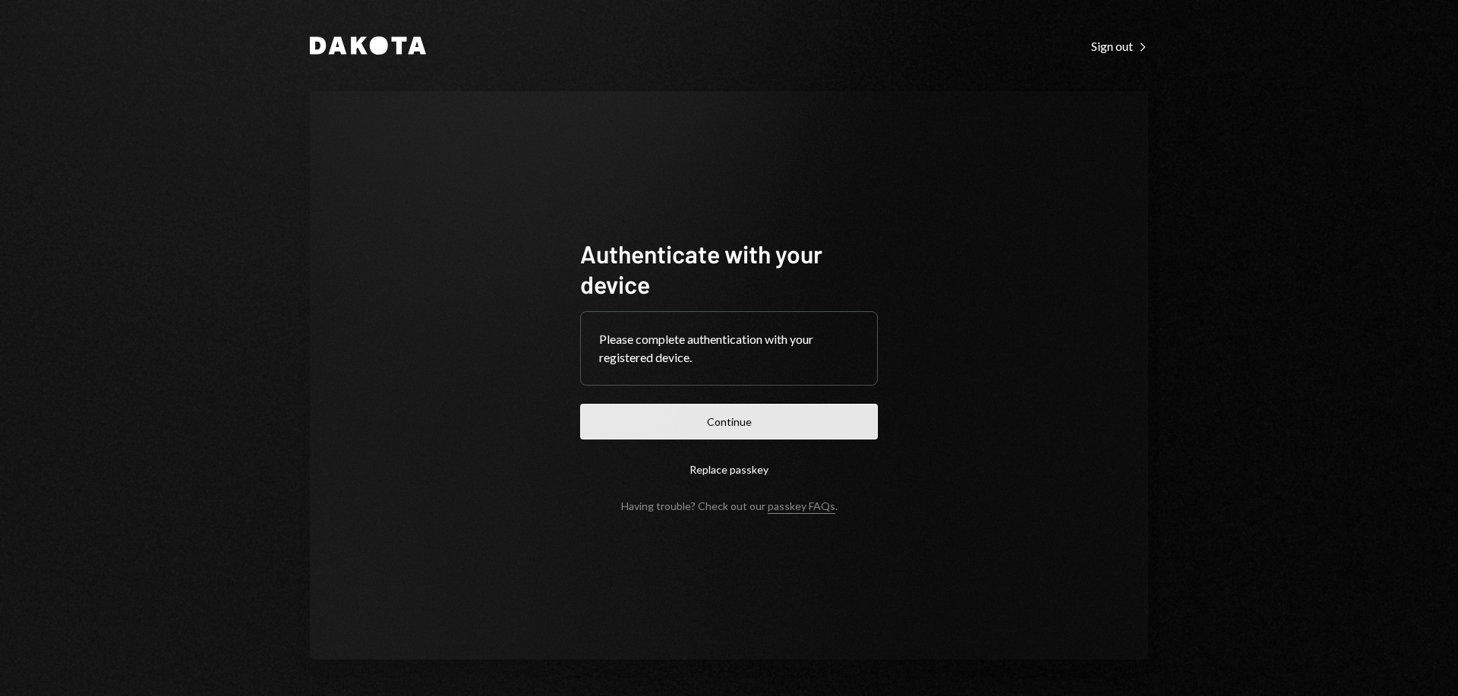
click at [697, 423] on button "Continue" at bounding box center [729, 422] width 298 height 36
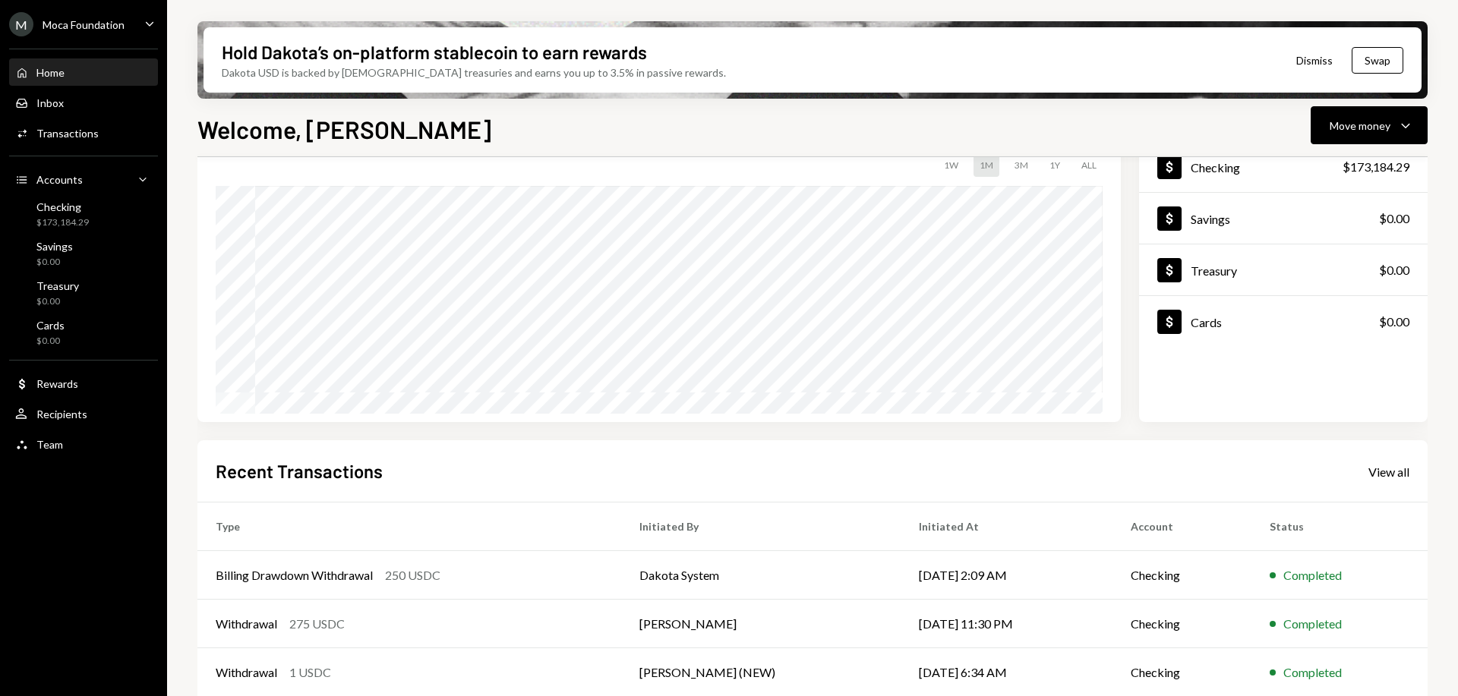
scroll to position [219, 0]
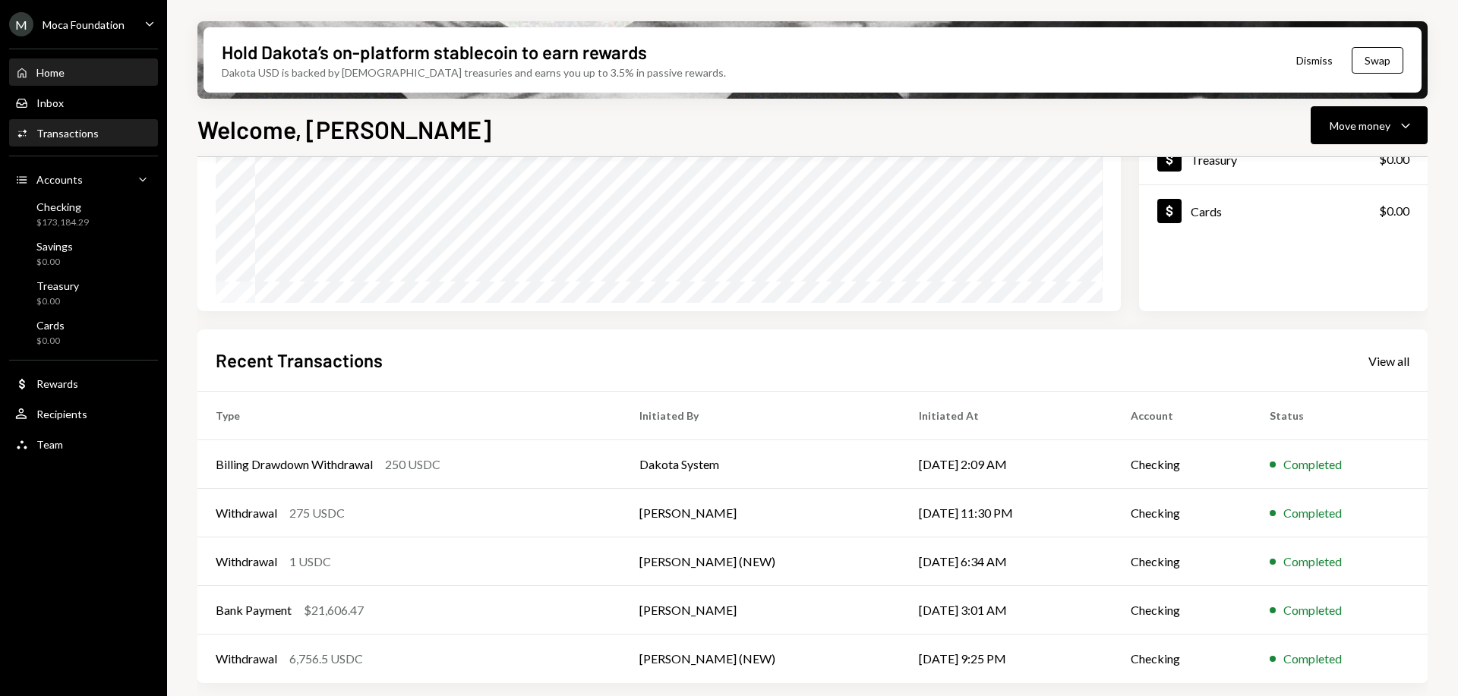
click at [33, 121] on div "Activities Transactions" at bounding box center [83, 134] width 137 height 26
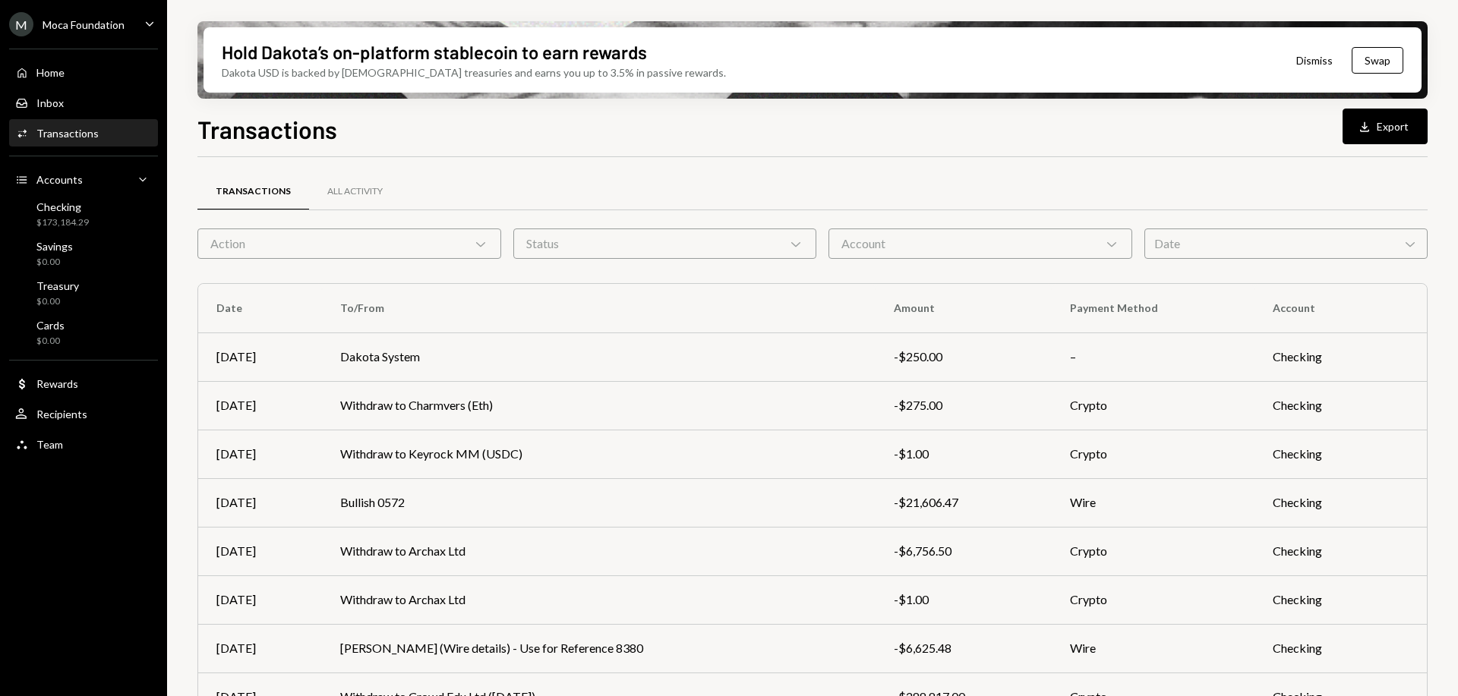
click at [398, 230] on div "Action Chevron Down" at bounding box center [349, 244] width 304 height 30
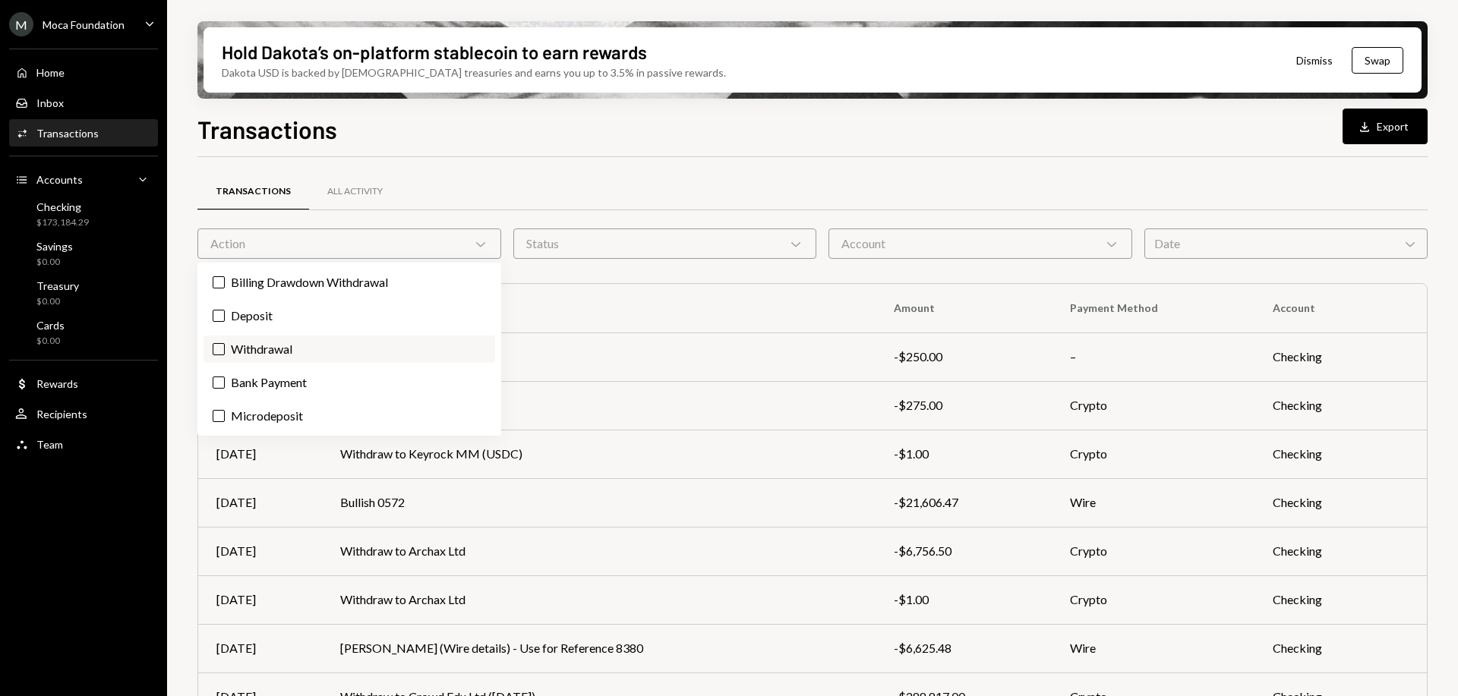
click at [343, 359] on label "Withdrawal" at bounding box center [349, 349] width 292 height 27
click at [225, 355] on button "Withdrawal" at bounding box center [219, 349] width 12 height 12
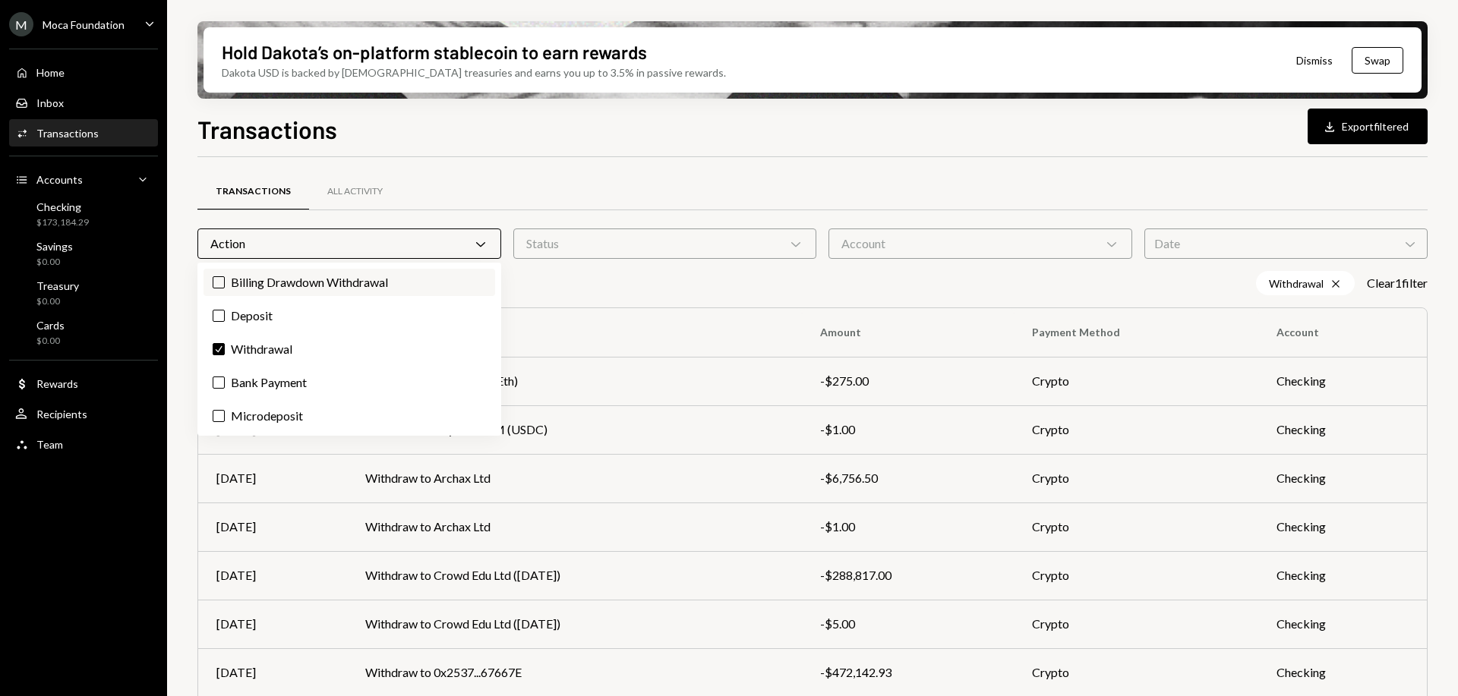
click at [363, 282] on label "Billing Drawdown Withdrawal" at bounding box center [349, 282] width 292 height 27
click at [225, 282] on button "Billing Drawdown Withdrawal" at bounding box center [219, 282] width 12 height 12
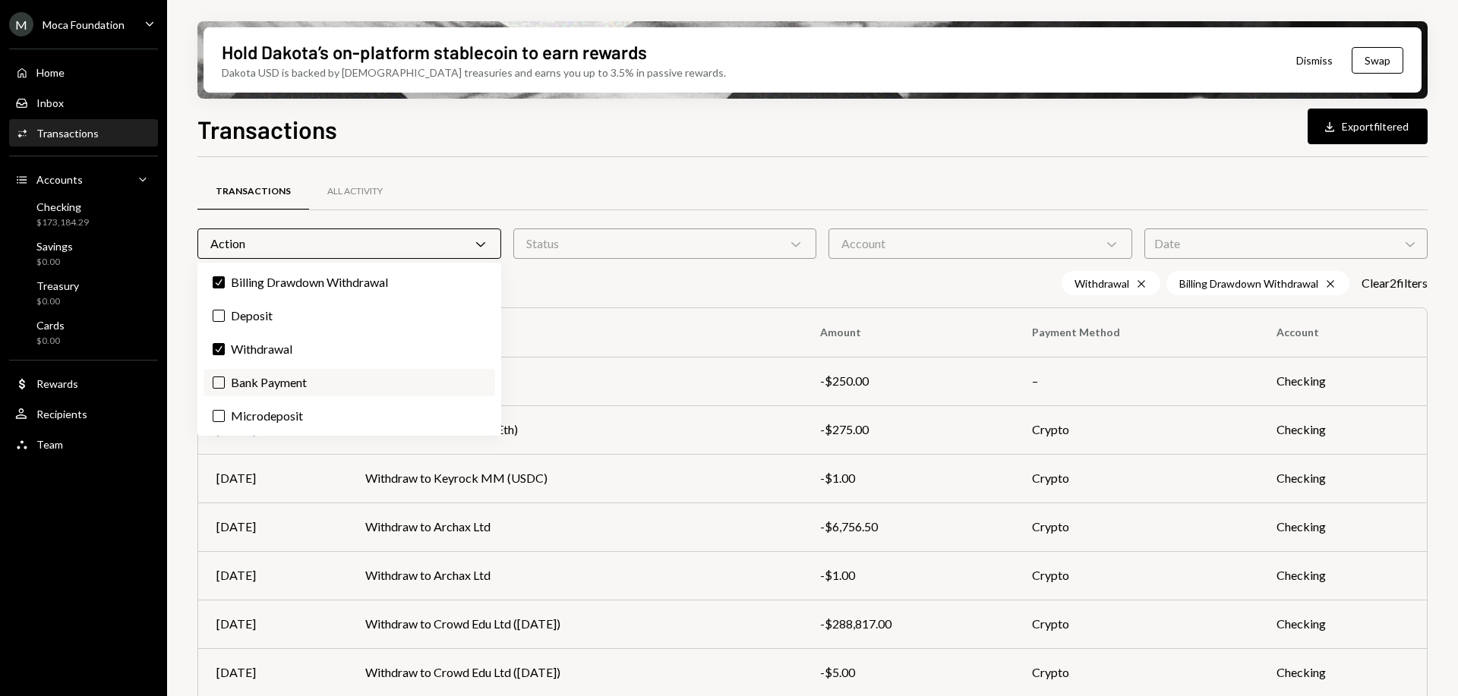
click at [244, 383] on label "Bank Payment" at bounding box center [349, 382] width 292 height 27
click at [225, 383] on button "Bank Payment" at bounding box center [219, 383] width 12 height 12
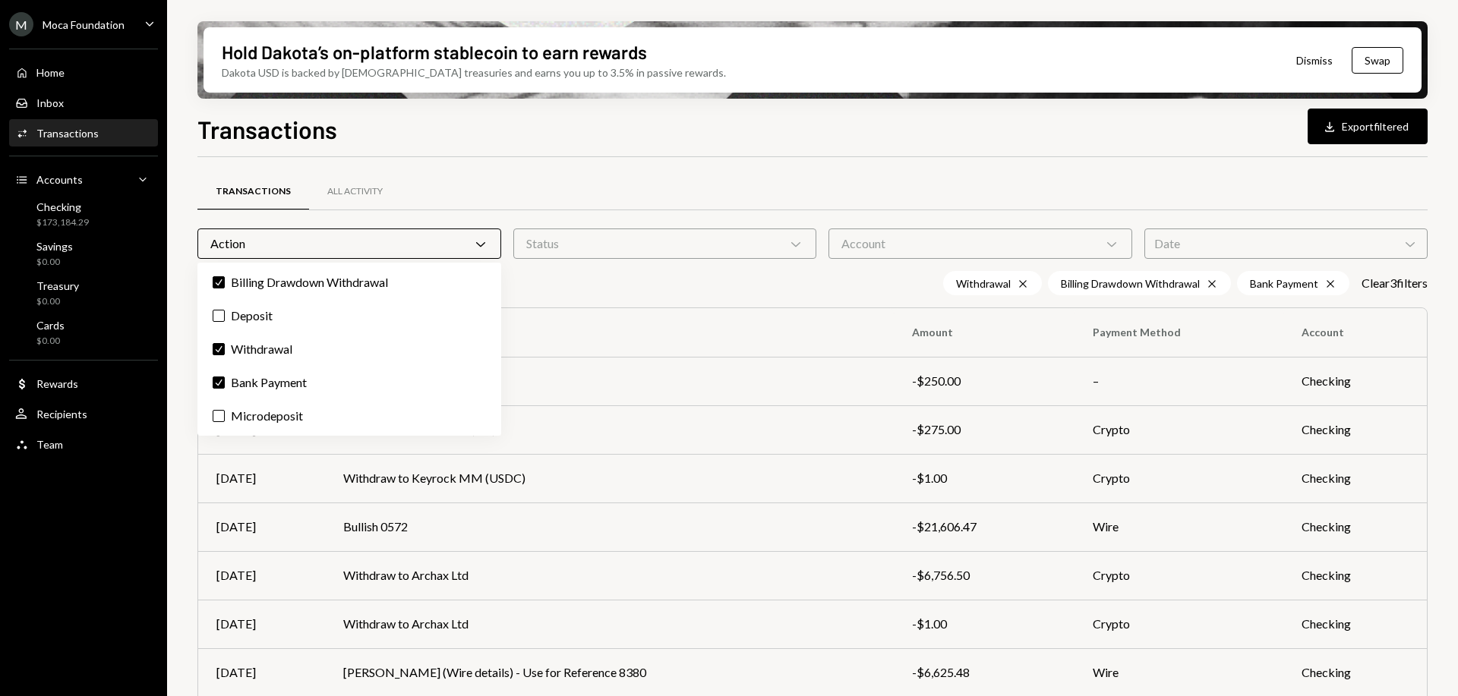
click at [718, 289] on div "Withdrawal Cross Billing Drawdown Withdrawal Cross Bank Payment Cross Clear 3 f…" at bounding box center [812, 283] width 1230 height 24
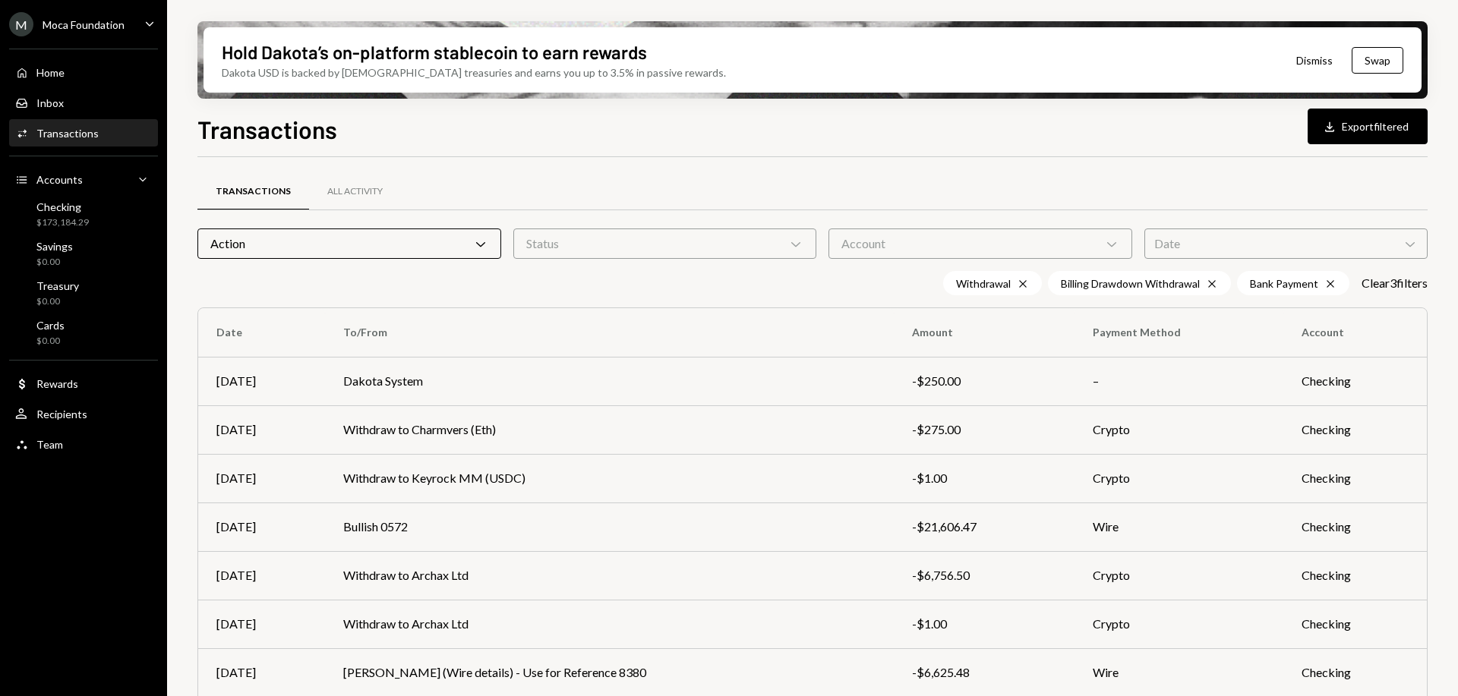
click at [1205, 244] on div "Date Chevron Down" at bounding box center [1285, 244] width 283 height 30
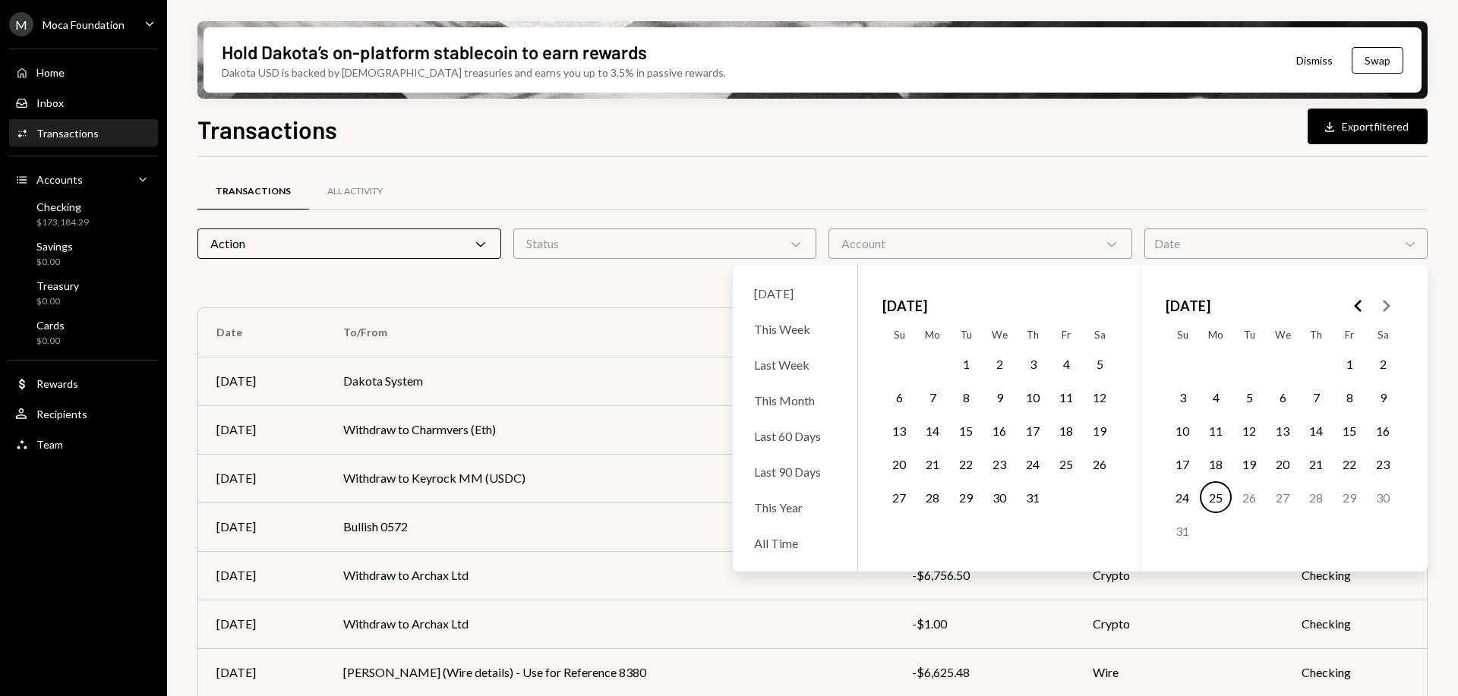
click at [1219, 434] on button "11" at bounding box center [1216, 431] width 32 height 32
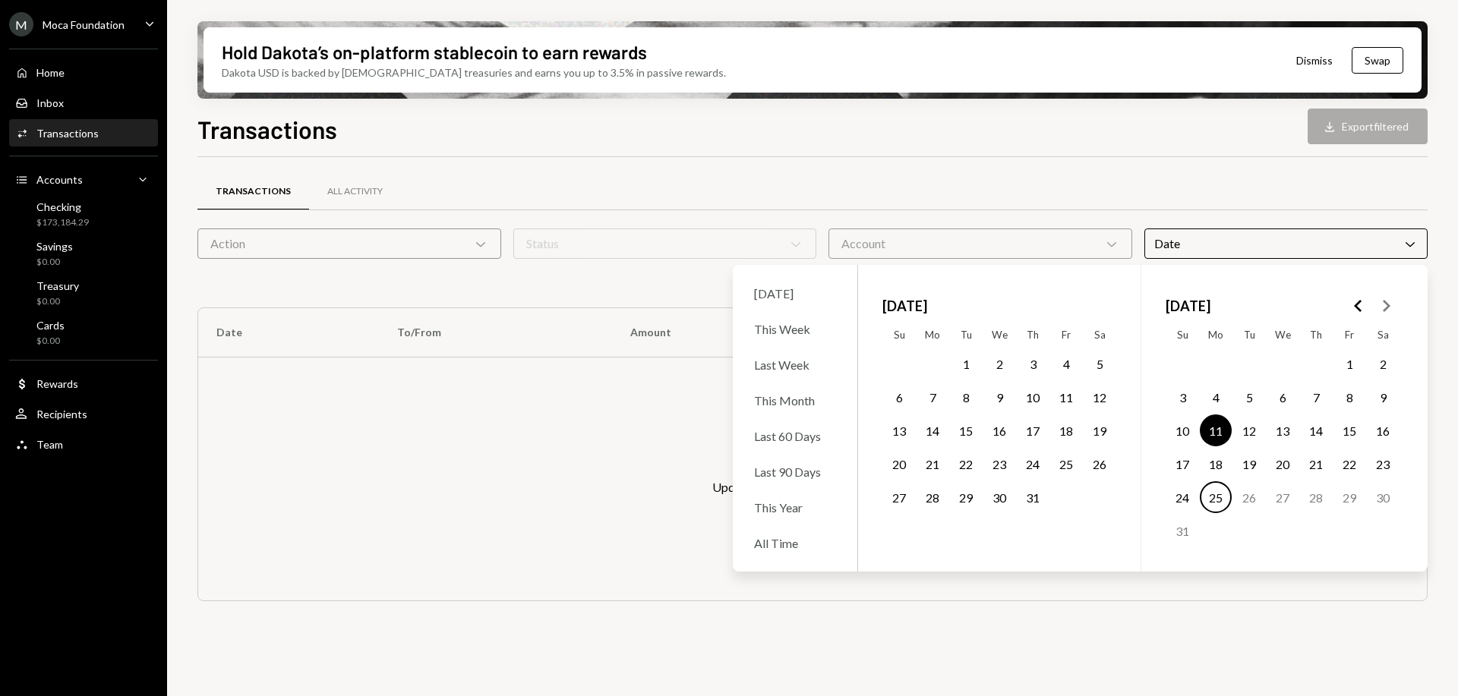
click at [1213, 500] on button "25" at bounding box center [1216, 497] width 32 height 32
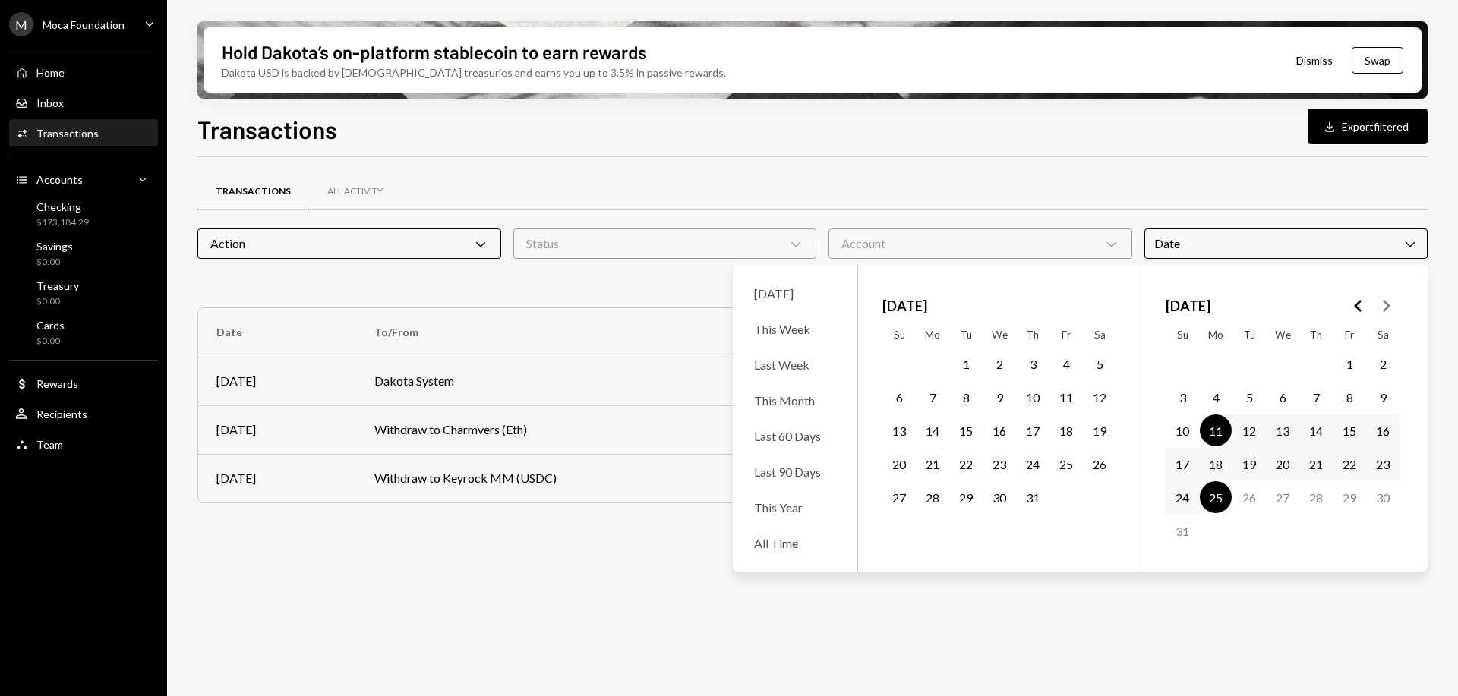
click at [1093, 153] on div "Transactions Download Export filtered Transactions All Activity Action Chevron …" at bounding box center [812, 448] width 1230 height 675
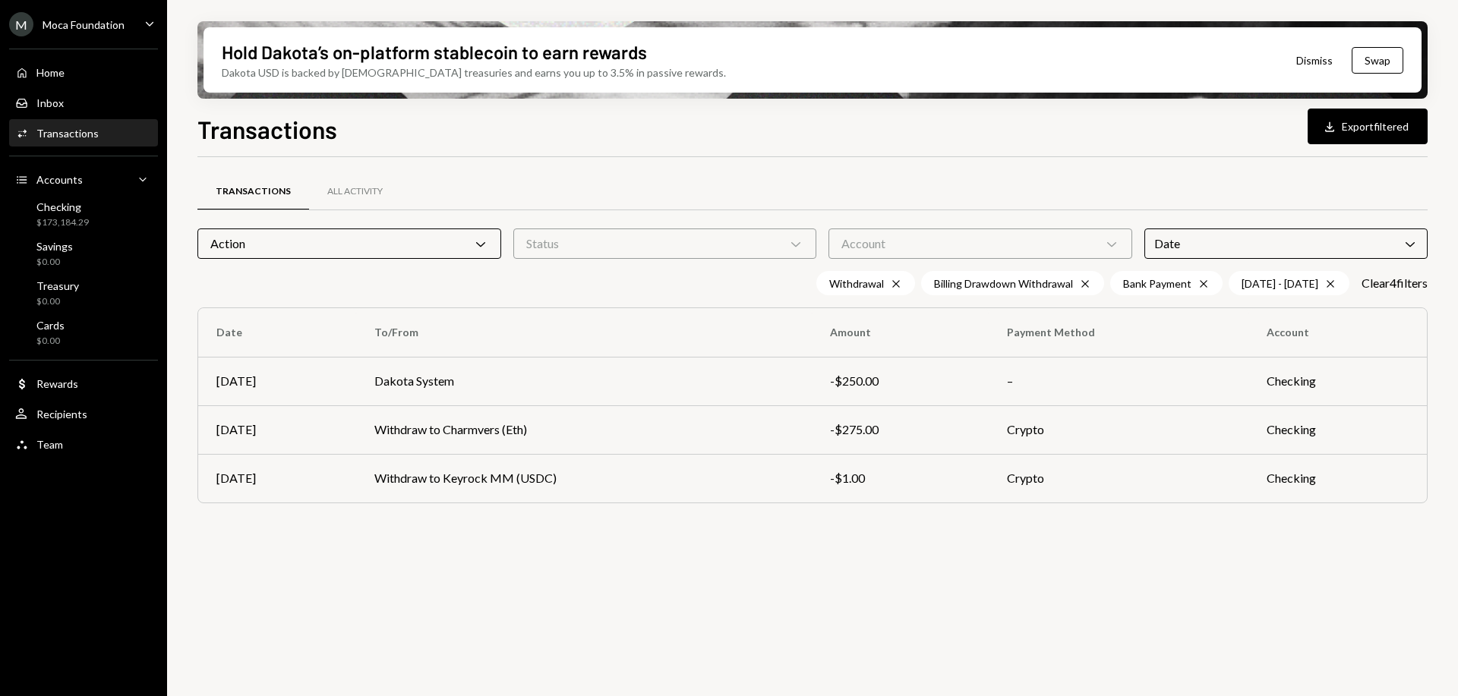
click at [1225, 132] on div "Transactions Download Export filtered" at bounding box center [812, 127] width 1230 height 33
click at [792, 44] on div "Hold Dakota’s on-platform stablecoin to earn rewards Dakota USD is backed by U.…" at bounding box center [812, 59] width 1218 height 65
